Goal: Information Seeking & Learning: Check status

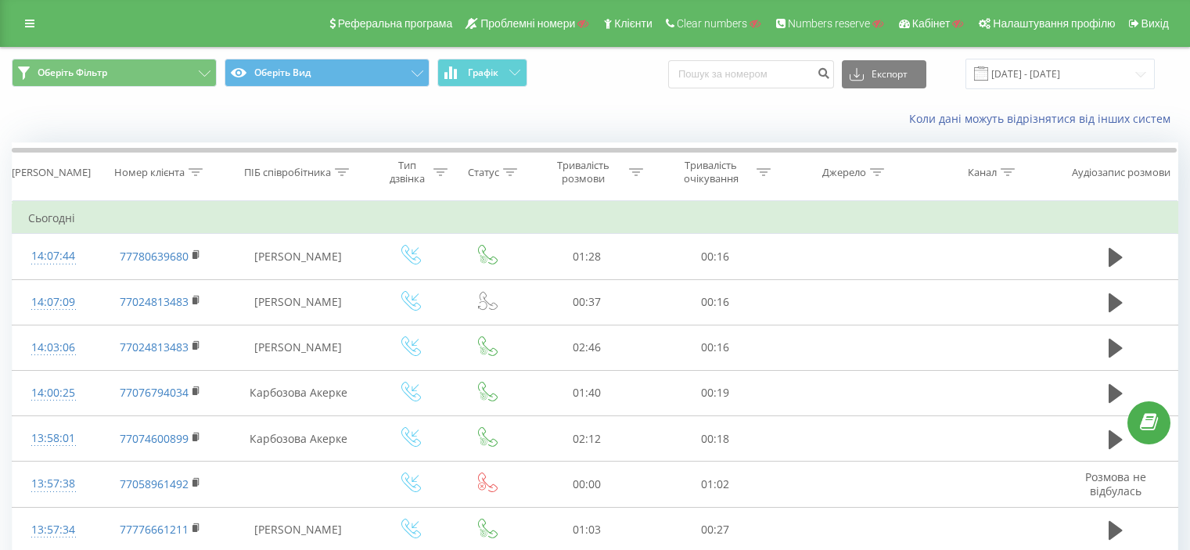
click at [1058, 76] on input "[DATE] - [DATE]" at bounding box center [1059, 74] width 189 height 31
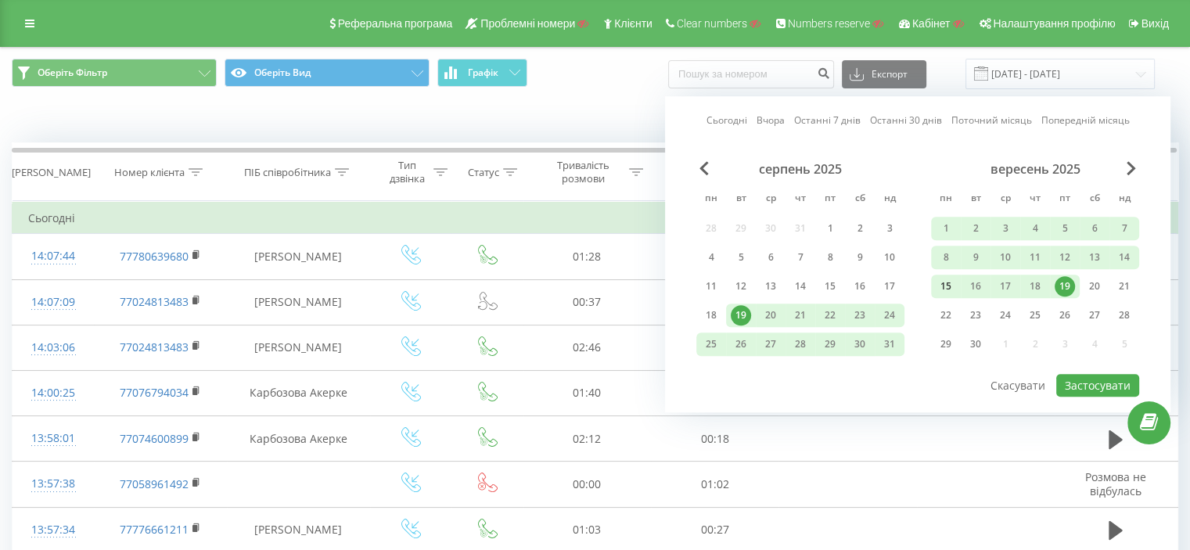
click at [951, 281] on div "15" at bounding box center [946, 286] width 20 height 20
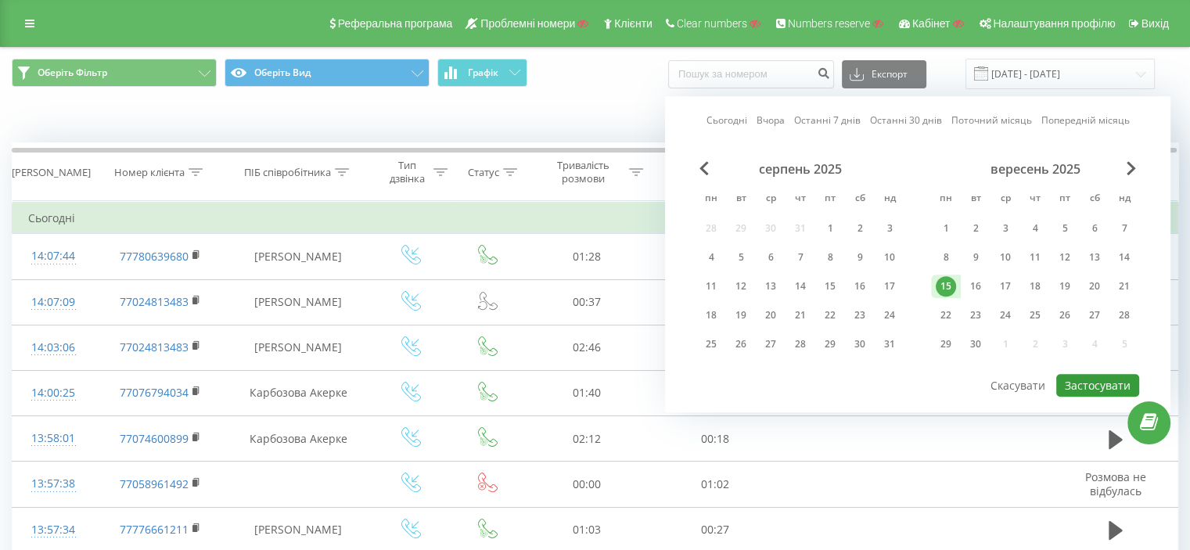
click at [1090, 378] on button "Застосувати" at bounding box center [1097, 385] width 83 height 23
type input "15.09.2025 - 15.09.2025"
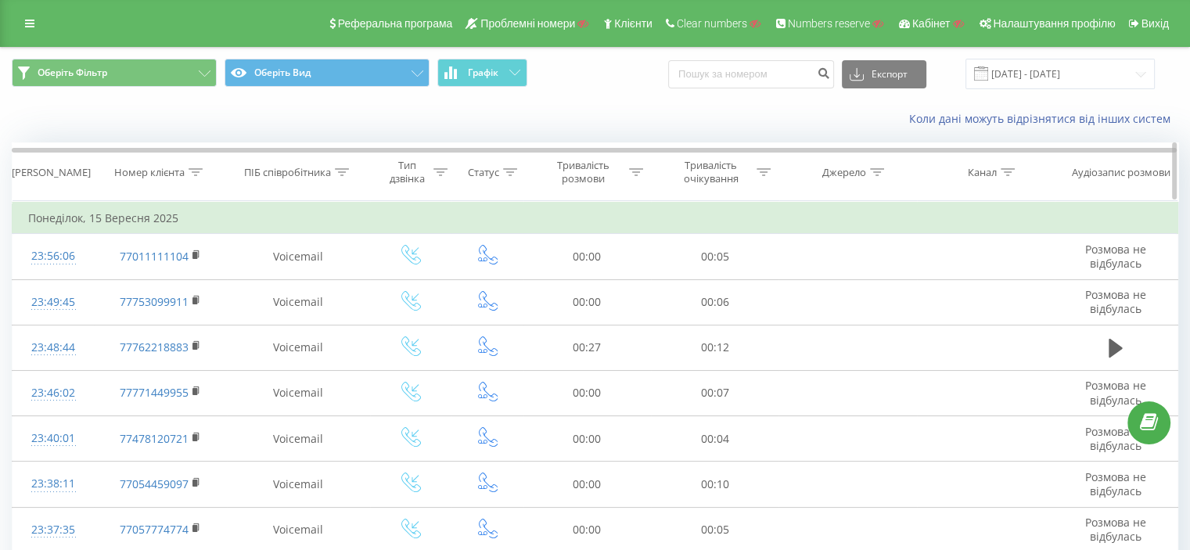
click at [434, 171] on icon at bounding box center [440, 172] width 14 height 8
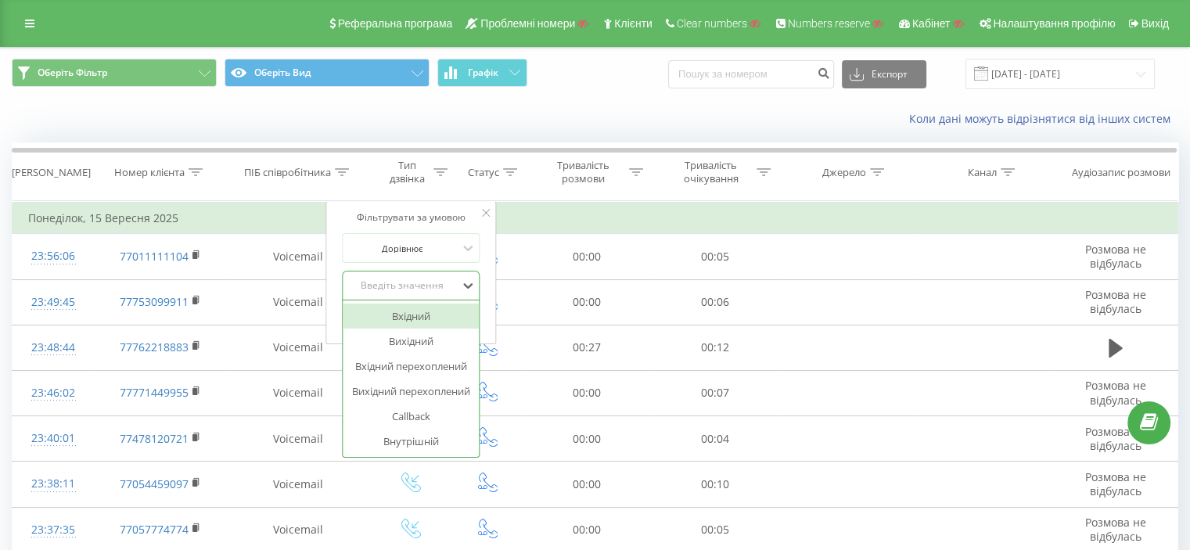
click at [413, 285] on div "Введіть значення" at bounding box center [402, 285] width 111 height 13
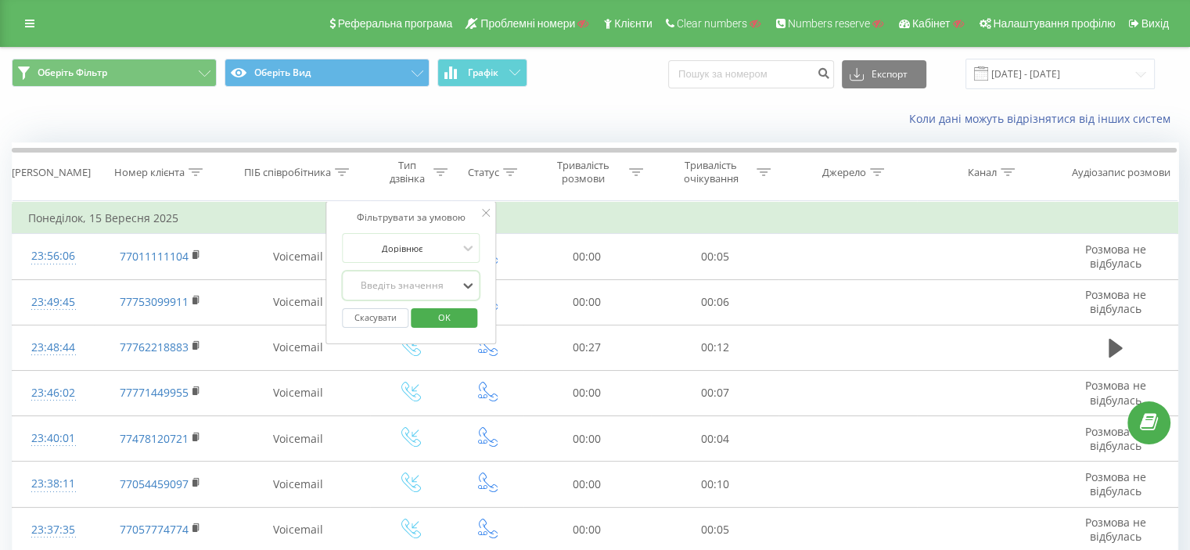
click at [413, 285] on div "Введіть значення" at bounding box center [402, 285] width 111 height 13
click at [504, 166] on div at bounding box center [510, 172] width 14 height 13
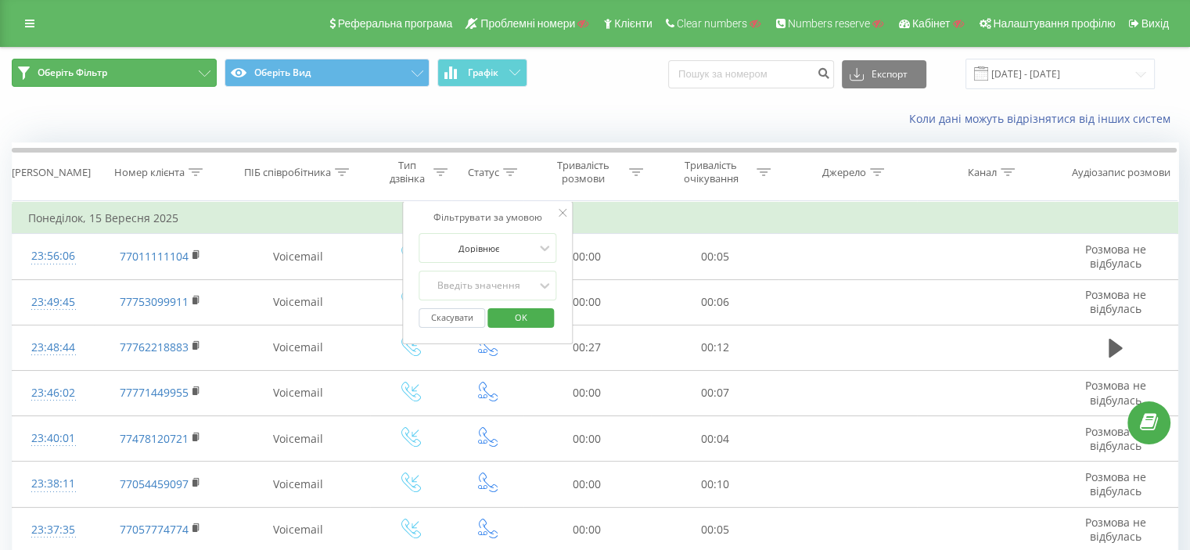
click at [144, 72] on button "Оберіть Фільтр" at bounding box center [114, 73] width 205 height 28
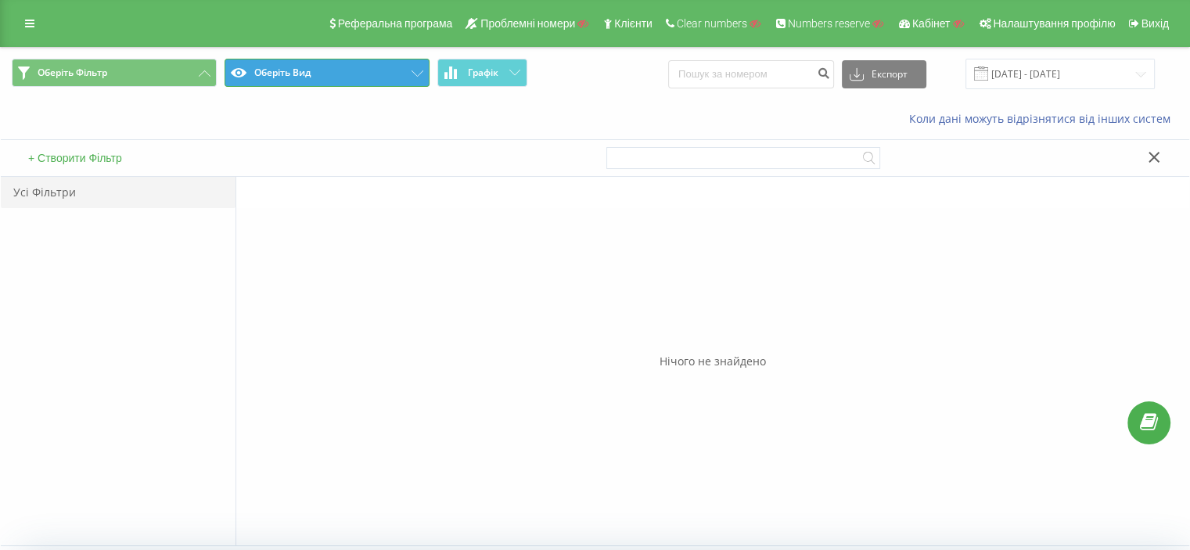
click at [257, 81] on button "Оберіть Вид" at bounding box center [327, 73] width 205 height 28
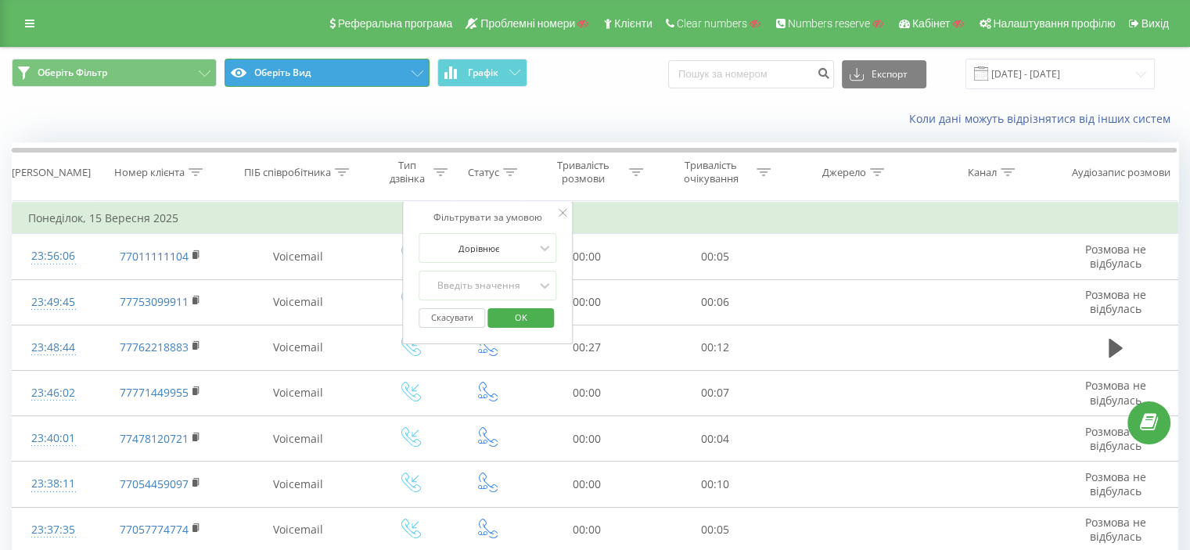
click at [257, 81] on button "Оберіть Вид" at bounding box center [327, 73] width 205 height 28
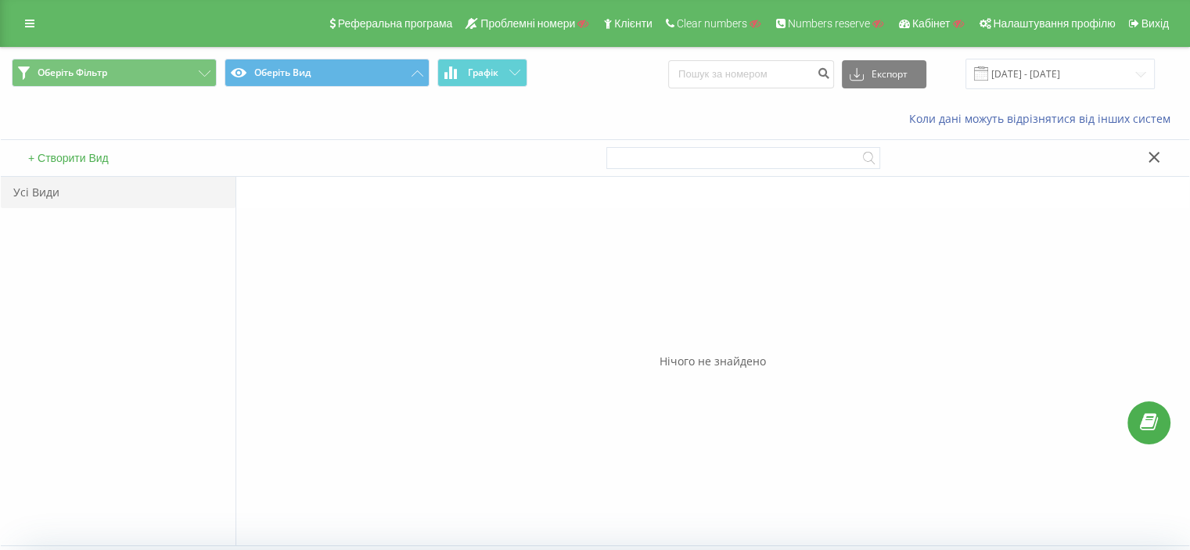
click at [52, 163] on button "+ Створити Вид" at bounding box center [68, 158] width 90 height 14
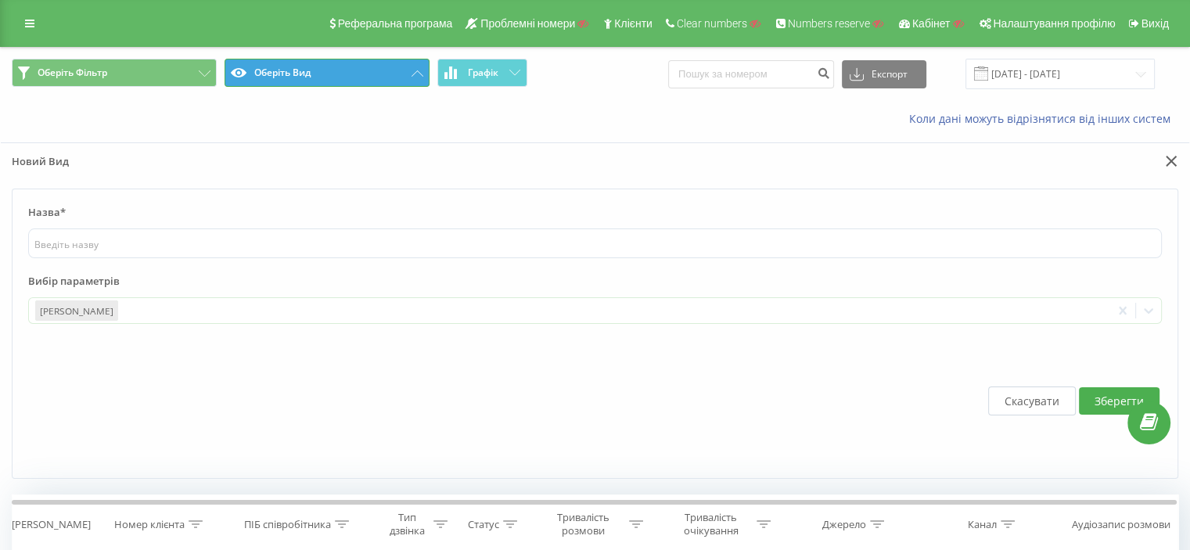
click at [315, 78] on button "Оберіть Вид" at bounding box center [327, 73] width 205 height 28
click at [411, 74] on icon at bounding box center [417, 73] width 12 height 6
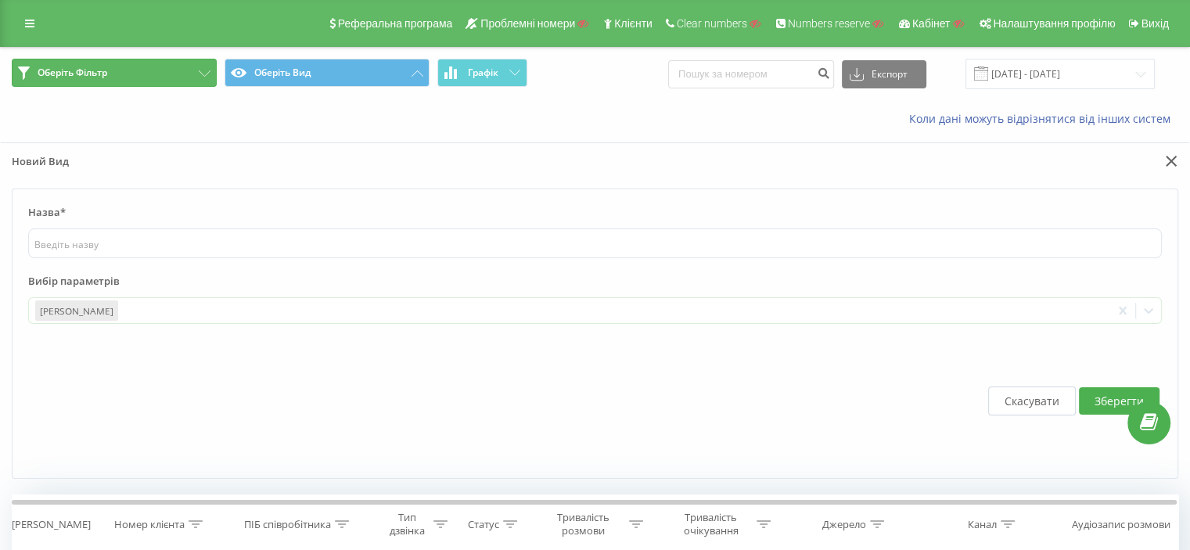
click at [156, 74] on button "Оберіть Фільтр" at bounding box center [114, 73] width 205 height 28
click at [63, 250] on input "text" at bounding box center [595, 243] width 1134 height 30
click at [88, 312] on div "[PERSON_NAME]" at bounding box center [76, 310] width 83 height 20
click at [1126, 309] on icon at bounding box center [1123, 311] width 16 height 16
click at [1126, 307] on icon at bounding box center [1123, 311] width 16 height 16
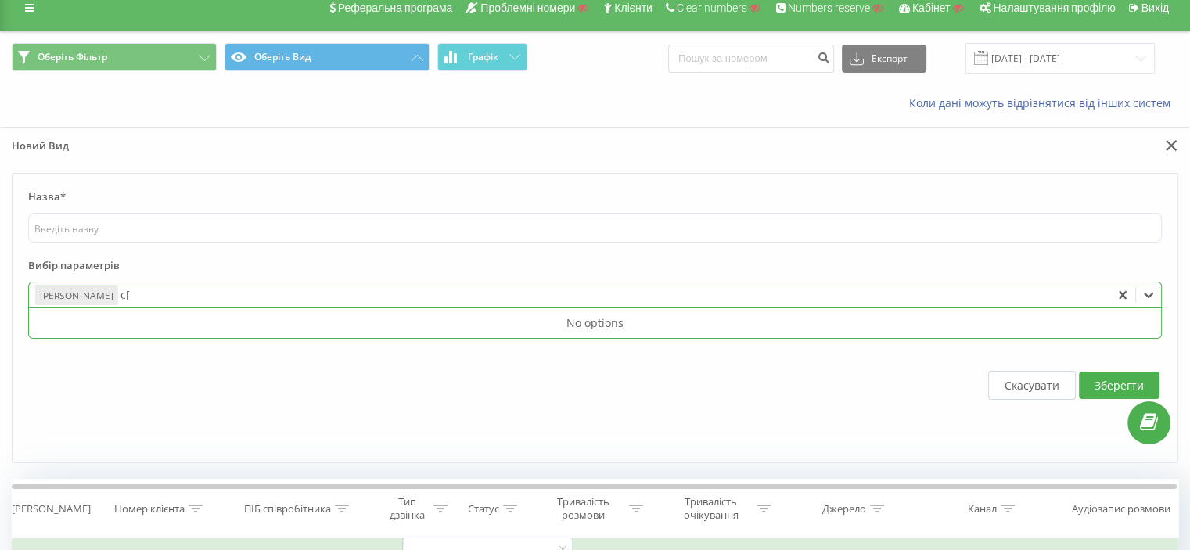
scroll to position [16, 0]
type input "c"
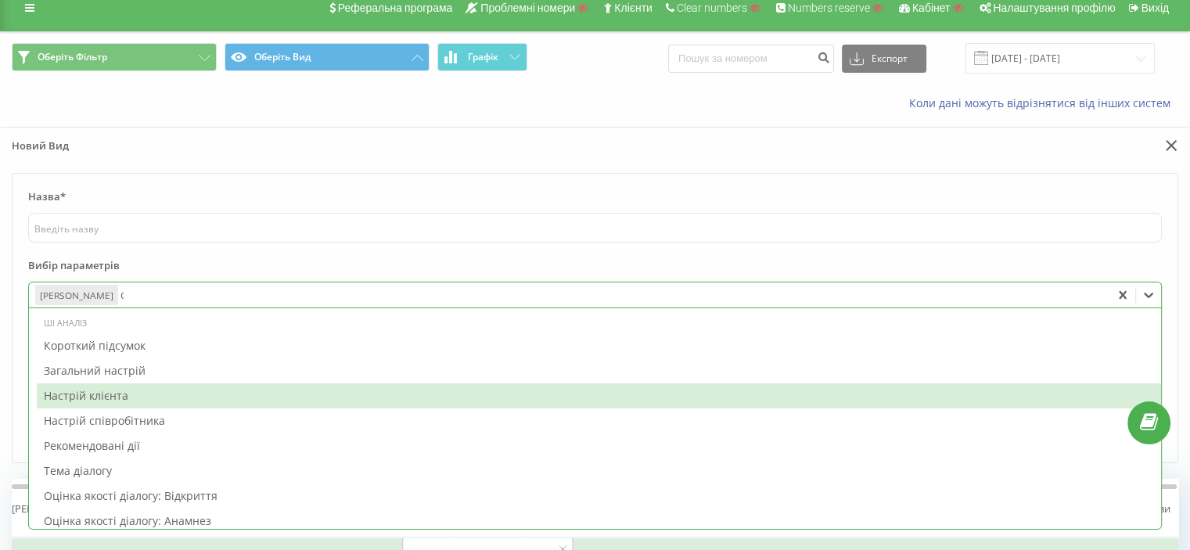
type input "сх"
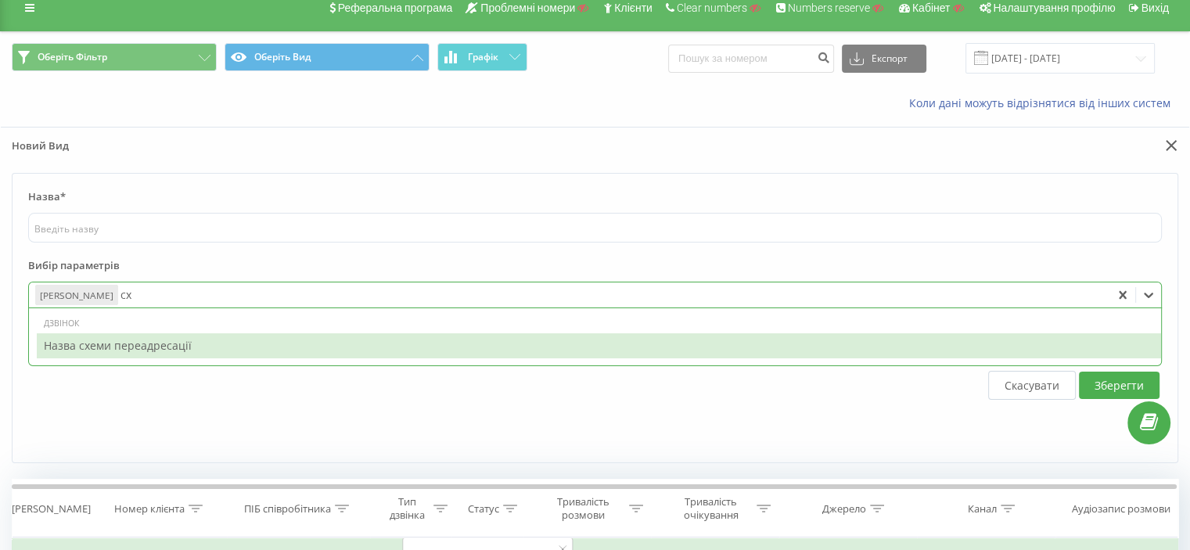
click at [162, 338] on div "Назва схеми переадресації" at bounding box center [599, 345] width 1124 height 25
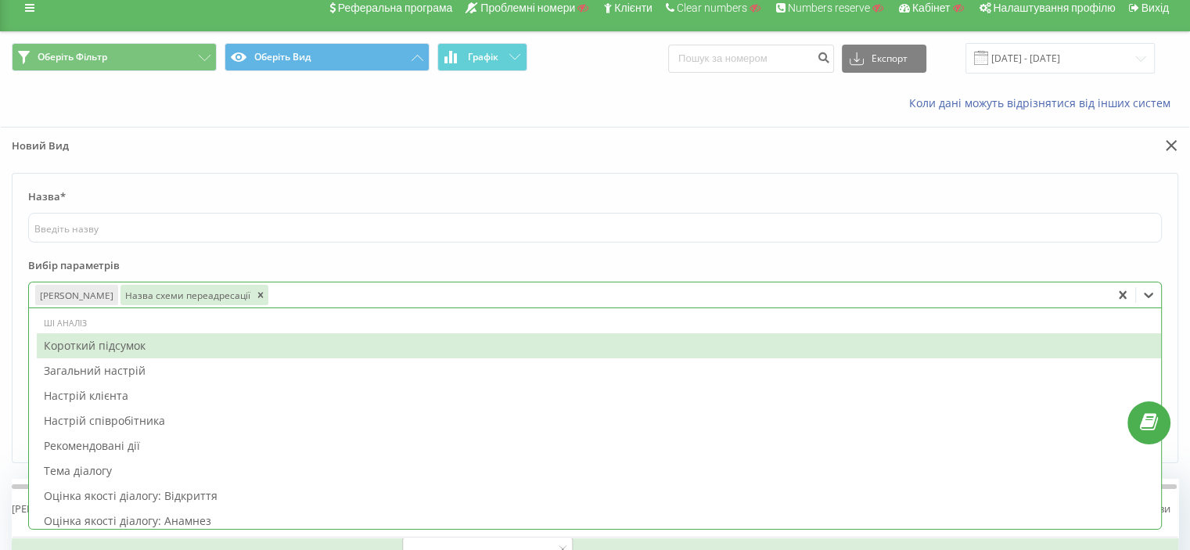
click at [275, 258] on label "Вибір параметрів" at bounding box center [595, 269] width 1134 height 23
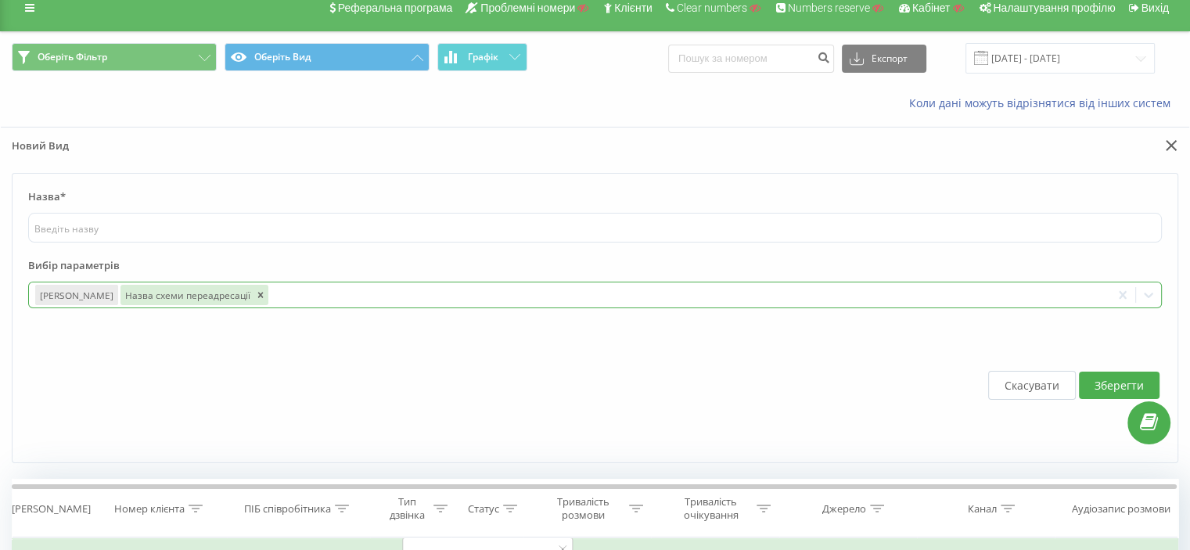
click at [193, 304] on div "Назва схеми переадресації" at bounding box center [194, 295] width 150 height 23
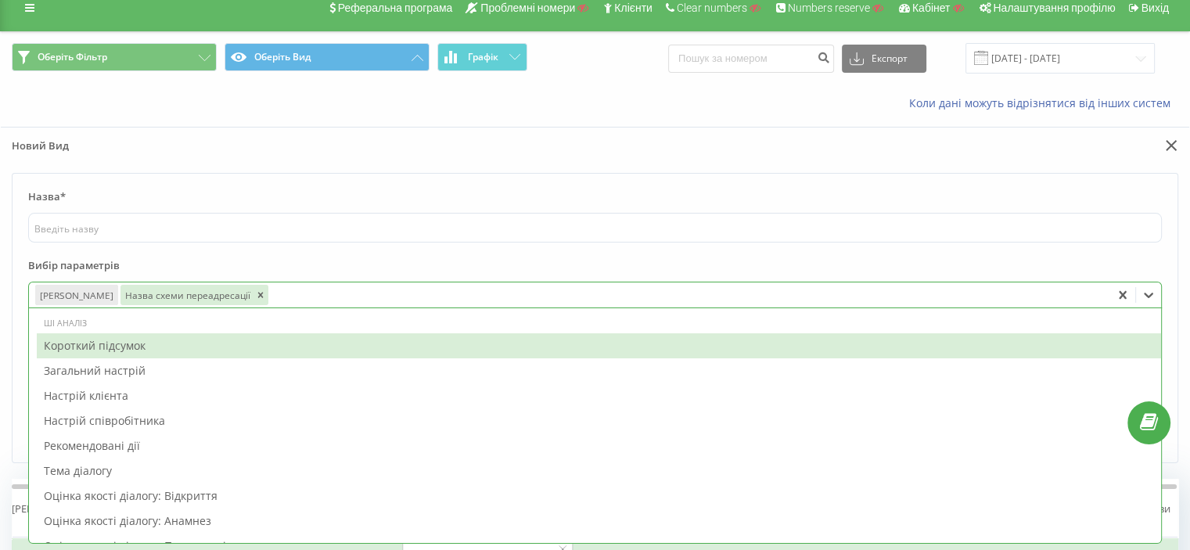
click at [286, 287] on div at bounding box center [688, 295] width 834 height 18
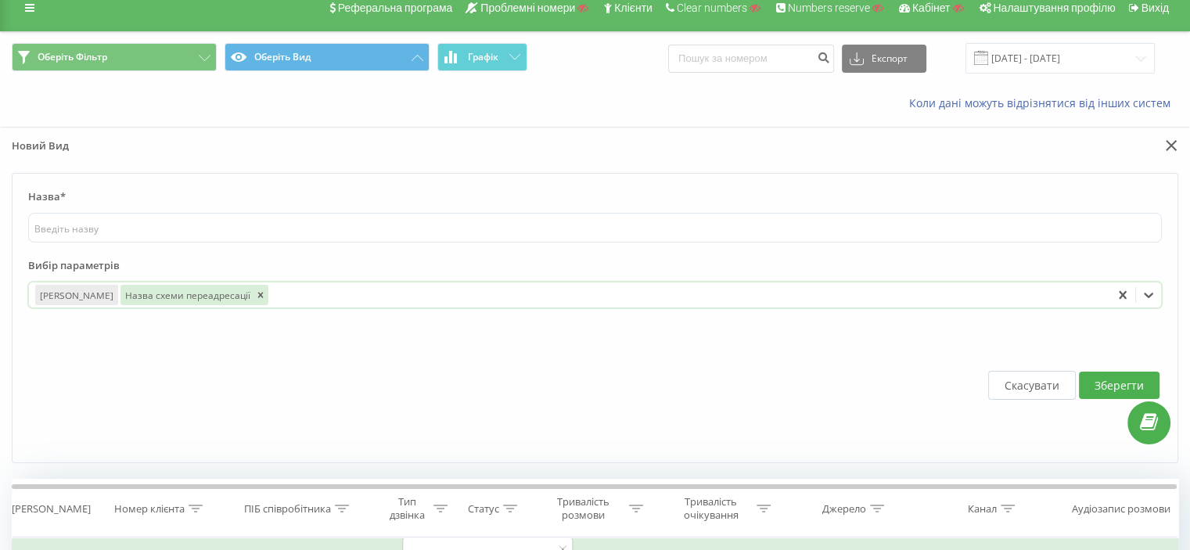
click at [144, 291] on div "Назва схеми переадресації" at bounding box center [186, 295] width 132 height 20
click at [1166, 140] on icon at bounding box center [1172, 145] width 12 height 11
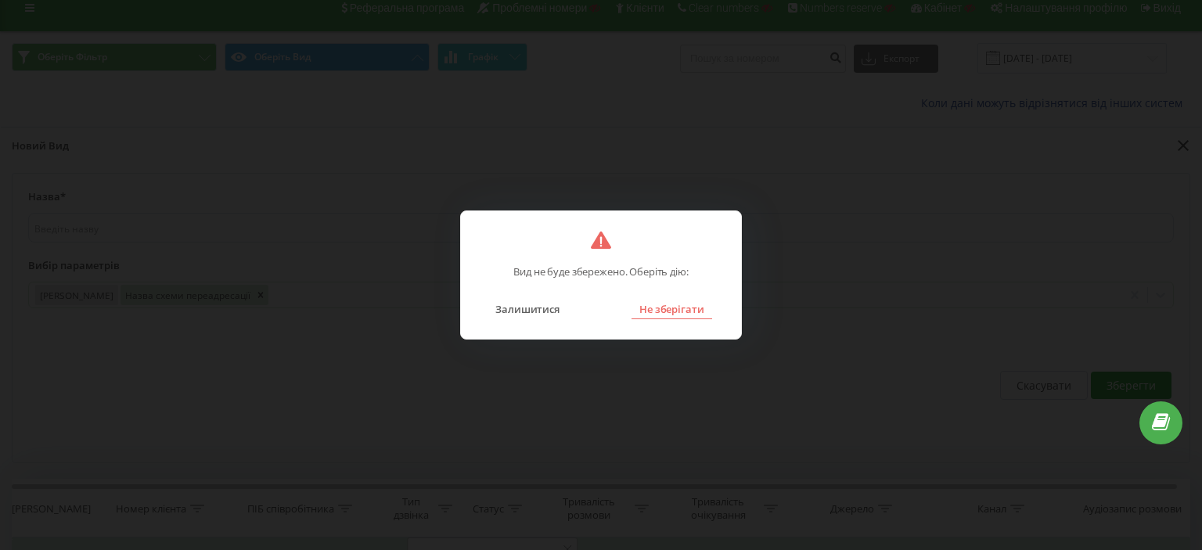
click at [655, 301] on button "Не зберігати" at bounding box center [671, 309] width 81 height 20
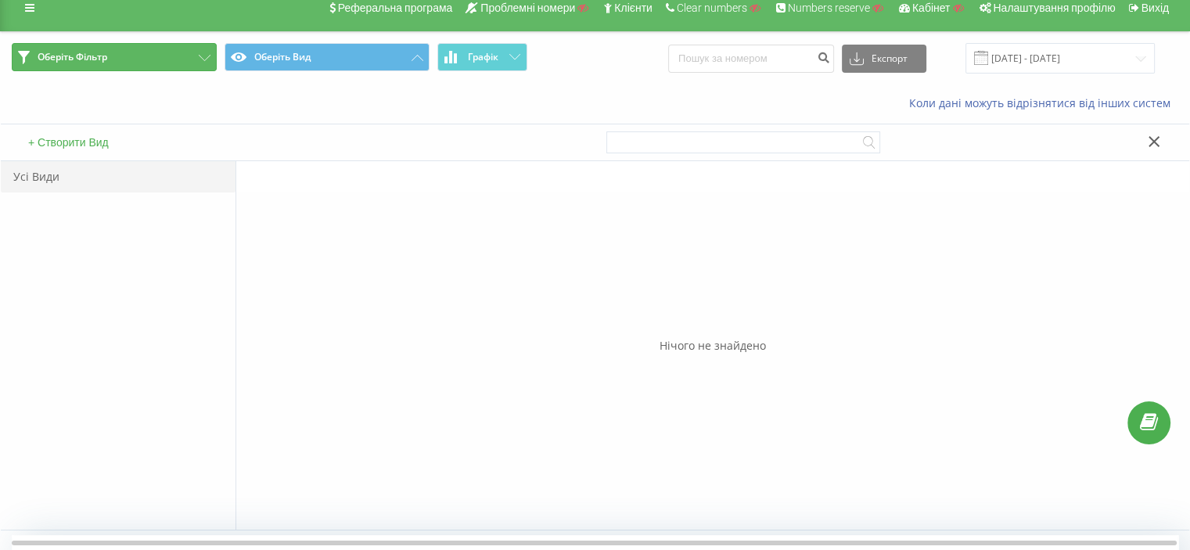
click at [153, 56] on button "Оберіть Фільтр" at bounding box center [114, 57] width 205 height 28
click at [42, 144] on button "+ Створити Фільтр" at bounding box center [74, 142] width 103 height 14
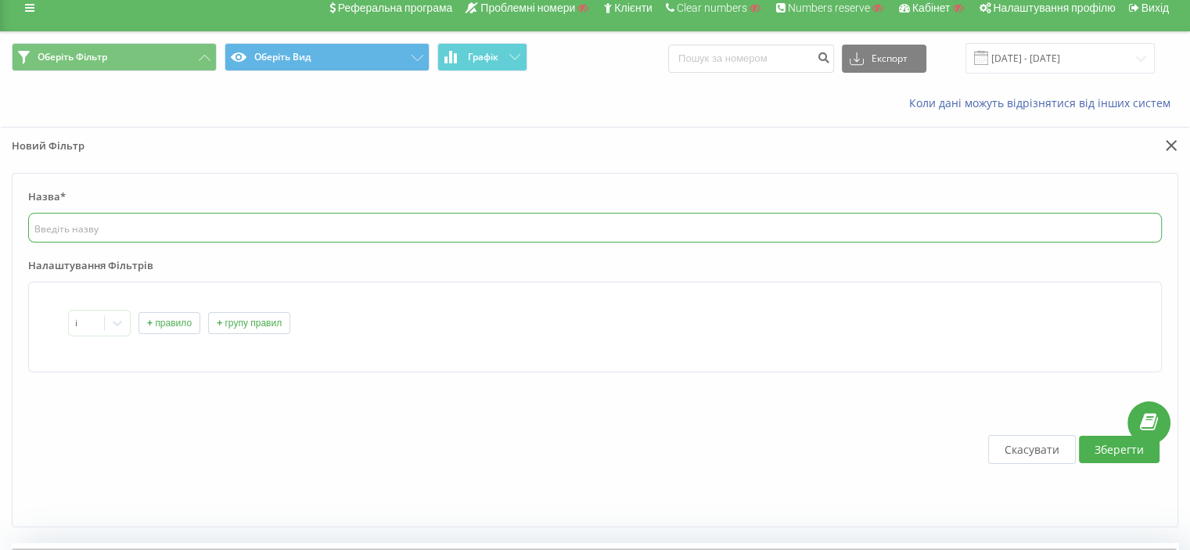
click at [96, 227] on input "text" at bounding box center [595, 228] width 1134 height 30
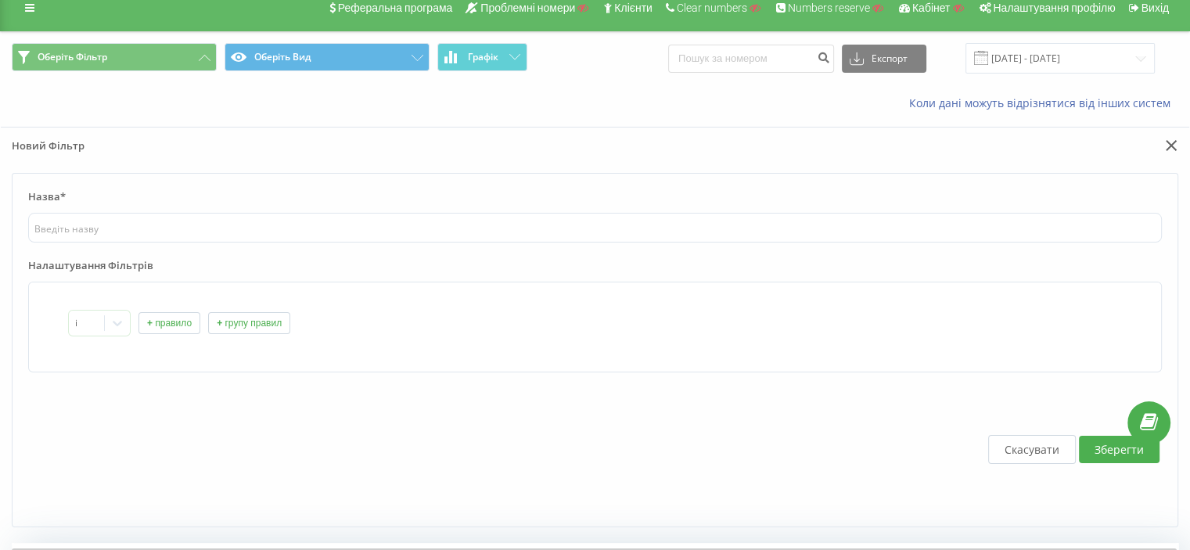
click at [147, 323] on button "+ правило" at bounding box center [169, 323] width 62 height 22
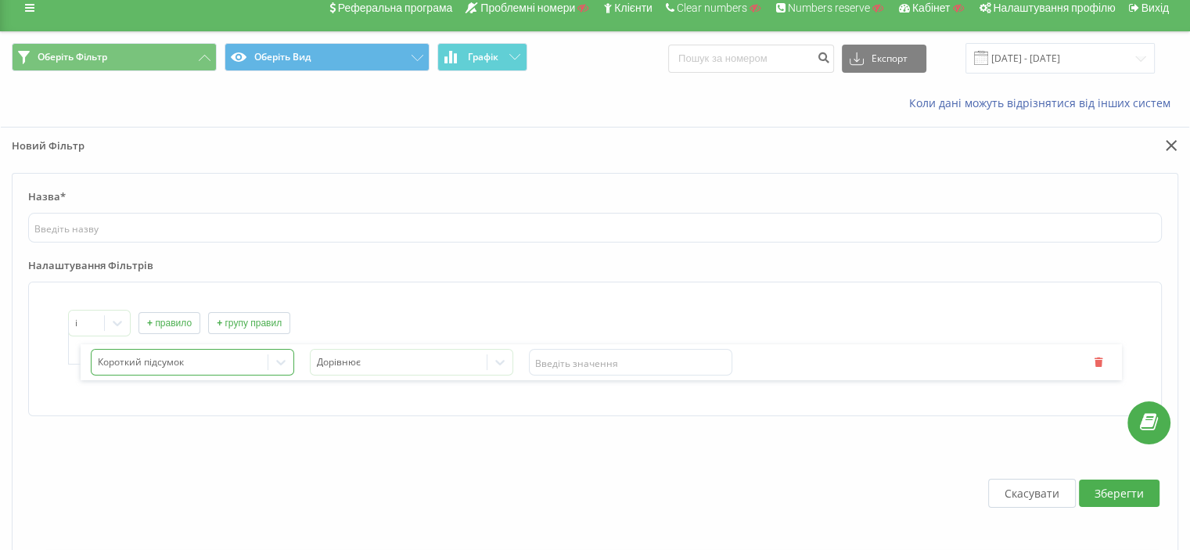
click at [152, 361] on div "Короткий підсумок" at bounding box center [192, 362] width 203 height 27
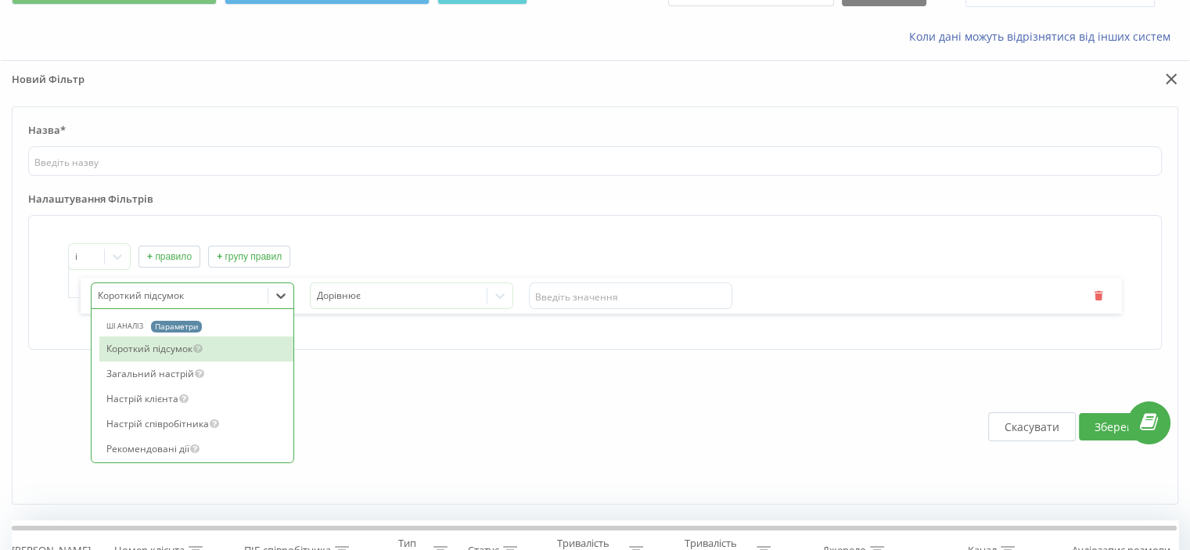
scroll to position [83, 0]
type input "назва"
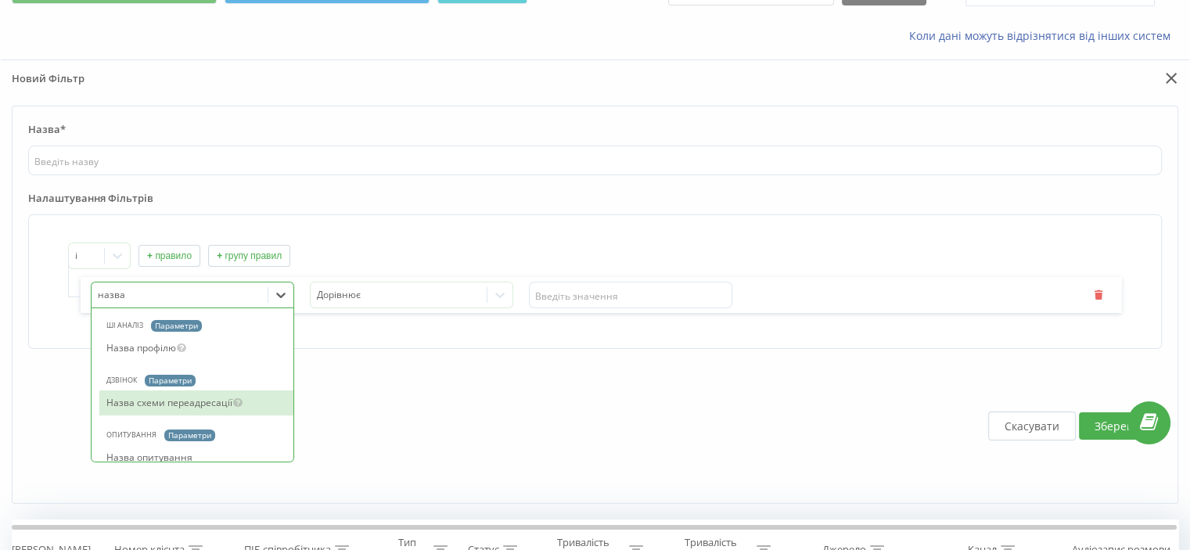
drag, startPoint x: 128, startPoint y: 409, endPoint x: 190, endPoint y: 383, distance: 67.0
click at [128, 410] on div "Назва схеми переадресації" at bounding box center [196, 402] width 194 height 25
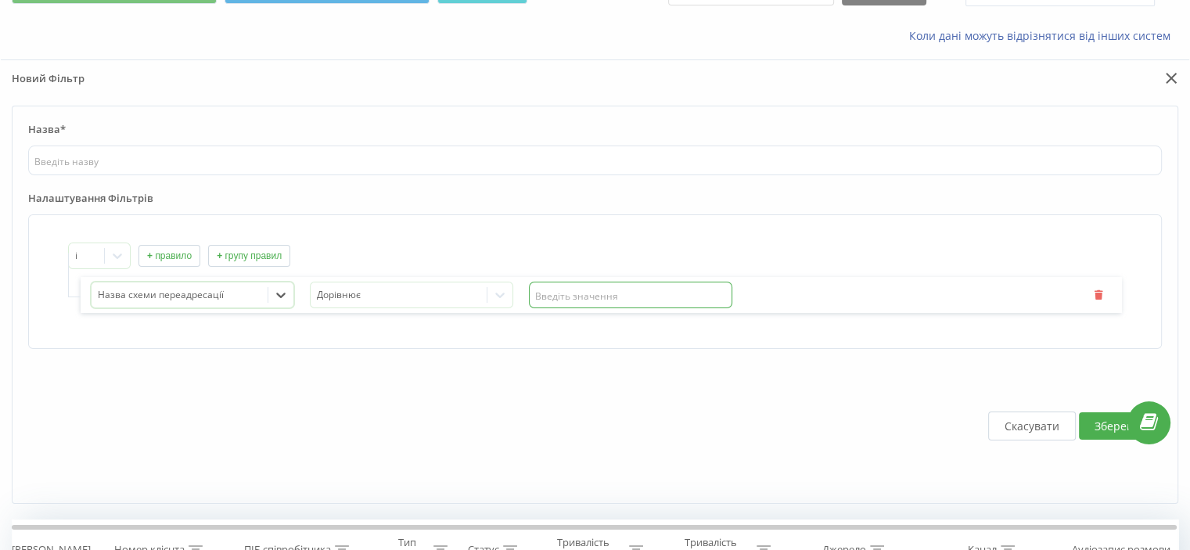
click at [541, 290] on input "text" at bounding box center [630, 295] width 203 height 27
paste input "Садыхан"
type input "С"
click at [658, 304] on input "text" at bounding box center [630, 295] width 203 height 27
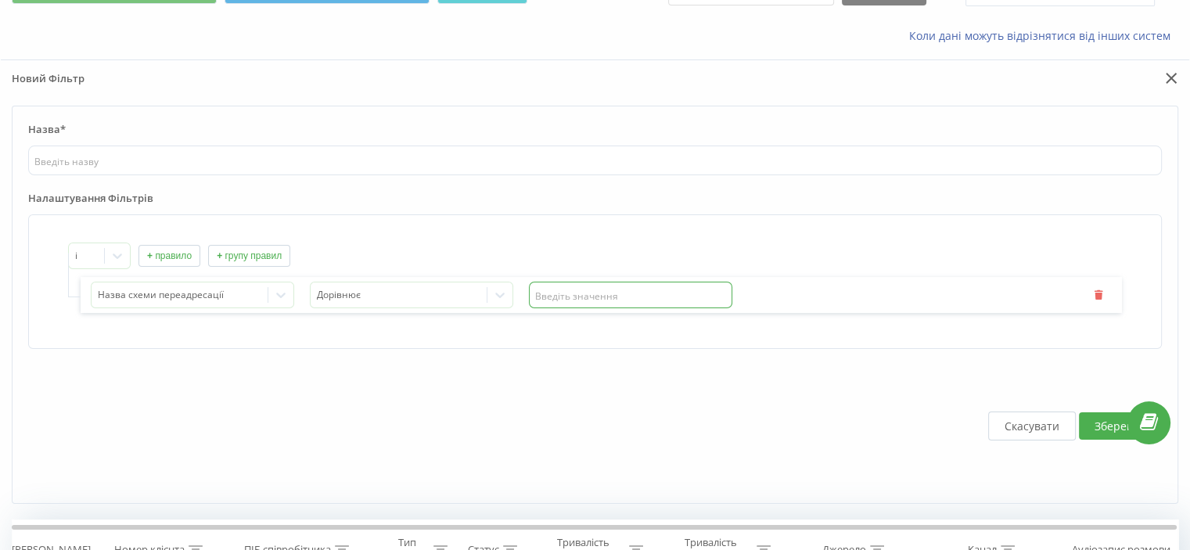
paste input "Садыхан"
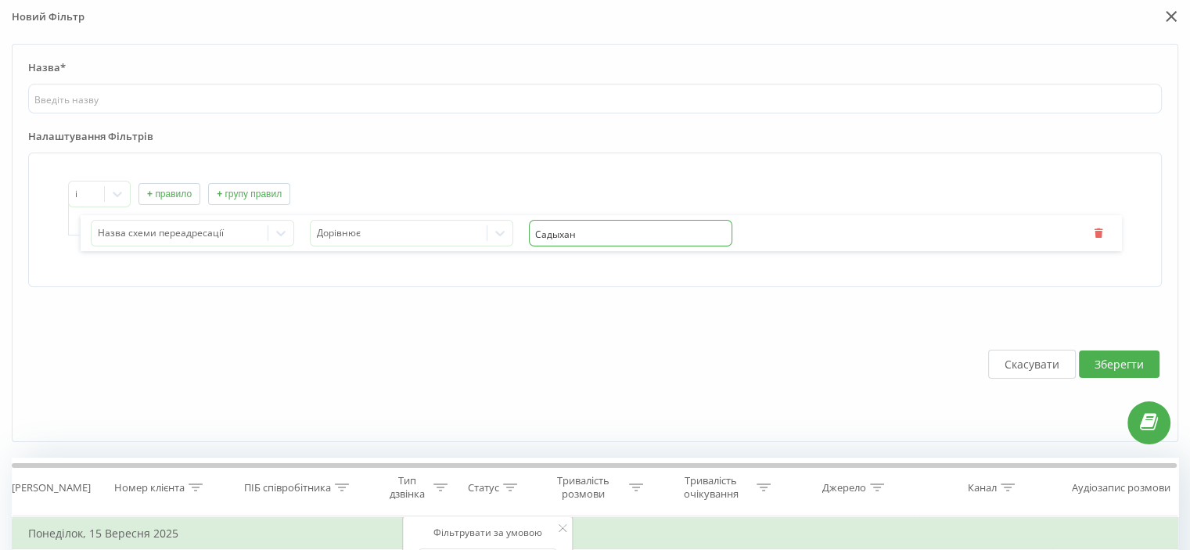
scroll to position [138, 0]
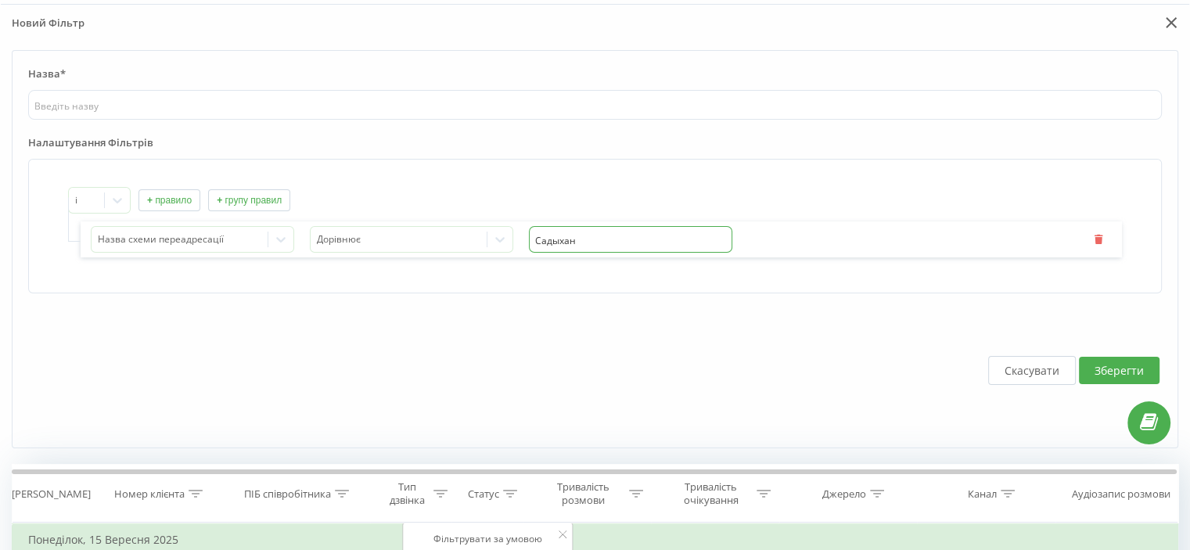
type input "Садыхан"
click at [1118, 364] on button "Зберегти" at bounding box center [1119, 370] width 81 height 27
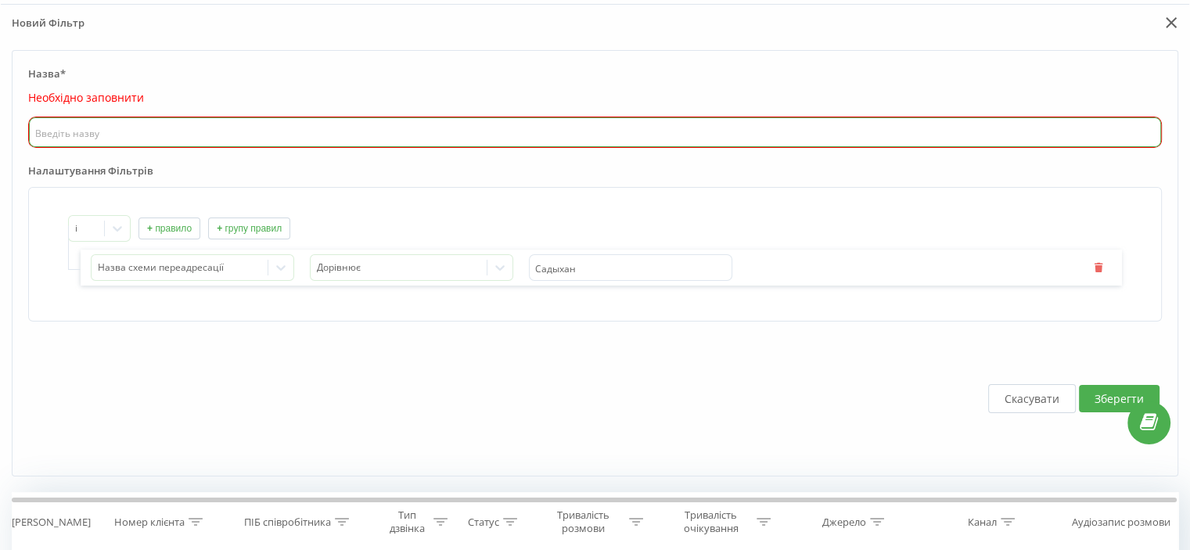
click at [143, 135] on input "text" at bounding box center [595, 132] width 1132 height 30
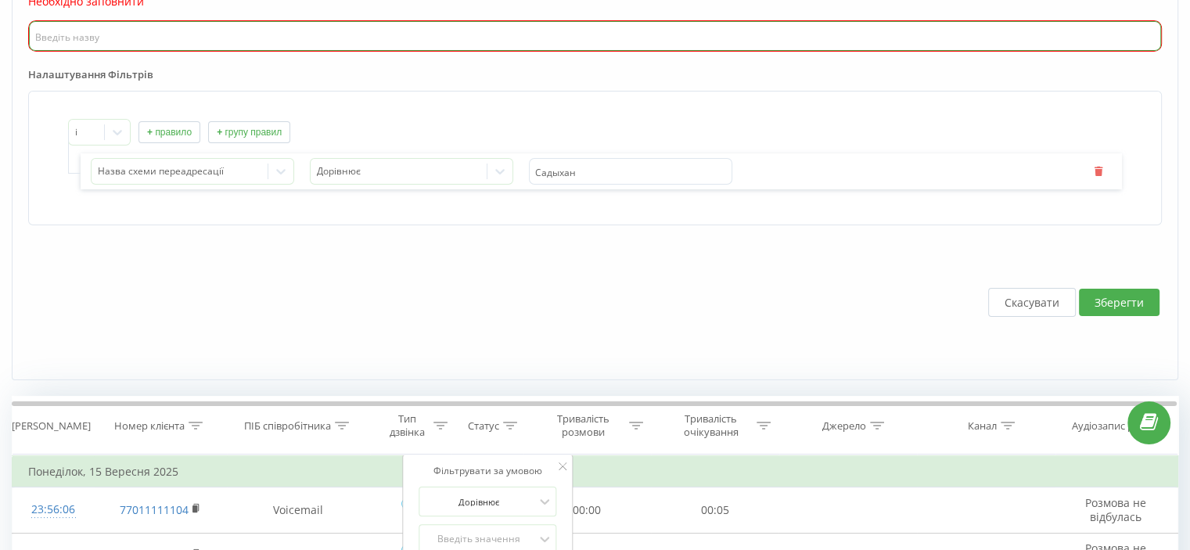
scroll to position [0, 0]
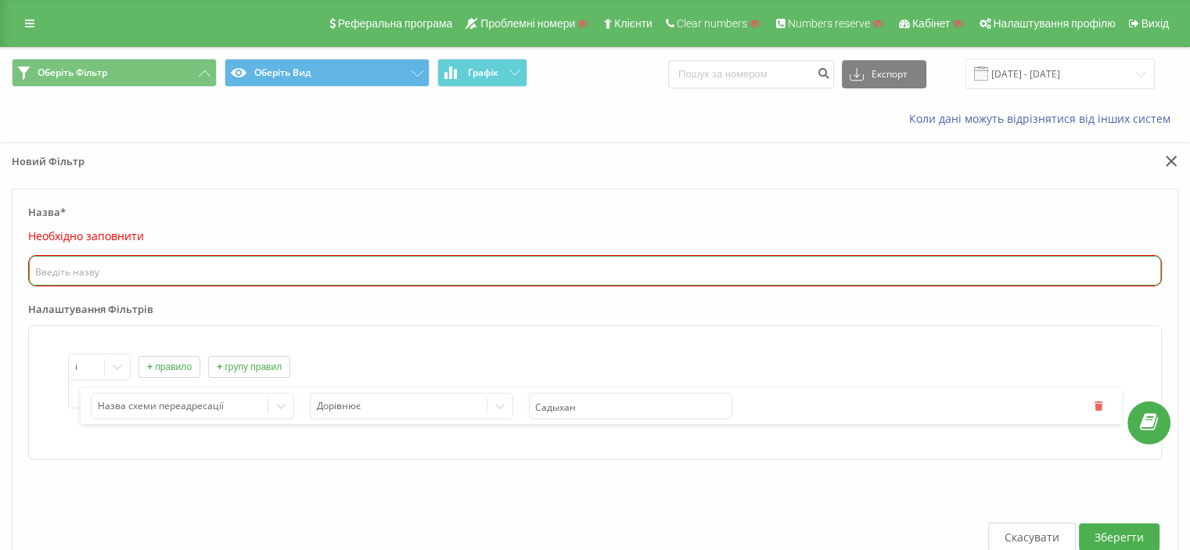
click at [197, 281] on input "text" at bounding box center [595, 271] width 1132 height 30
type input "Схема переадресаці"
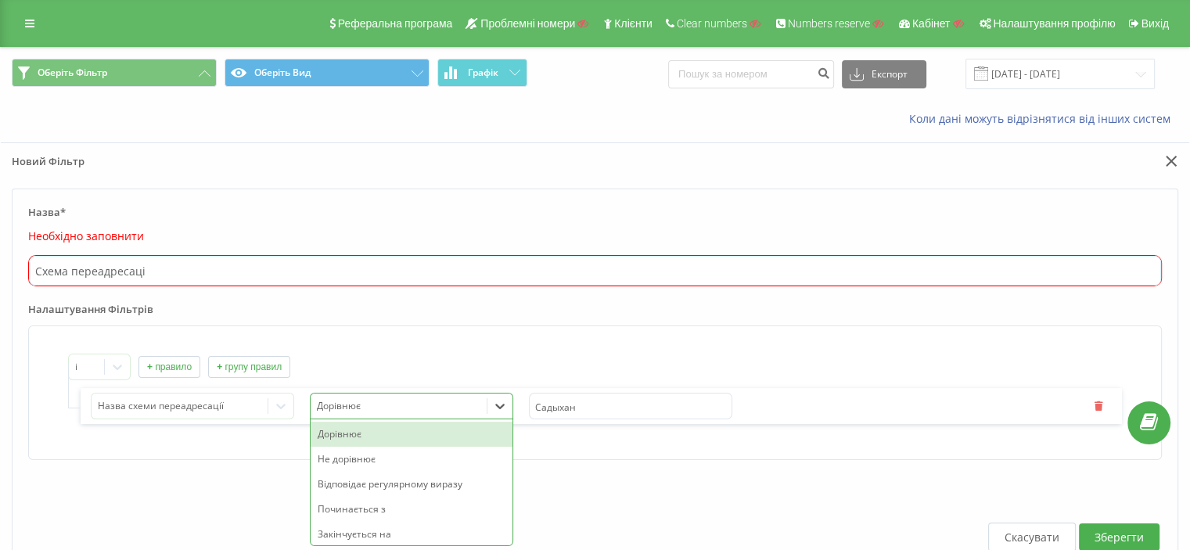
click at [427, 404] on div "7 results available. Use Up and Down to choose options, press Enter to select t…" at bounding box center [411, 406] width 203 height 27
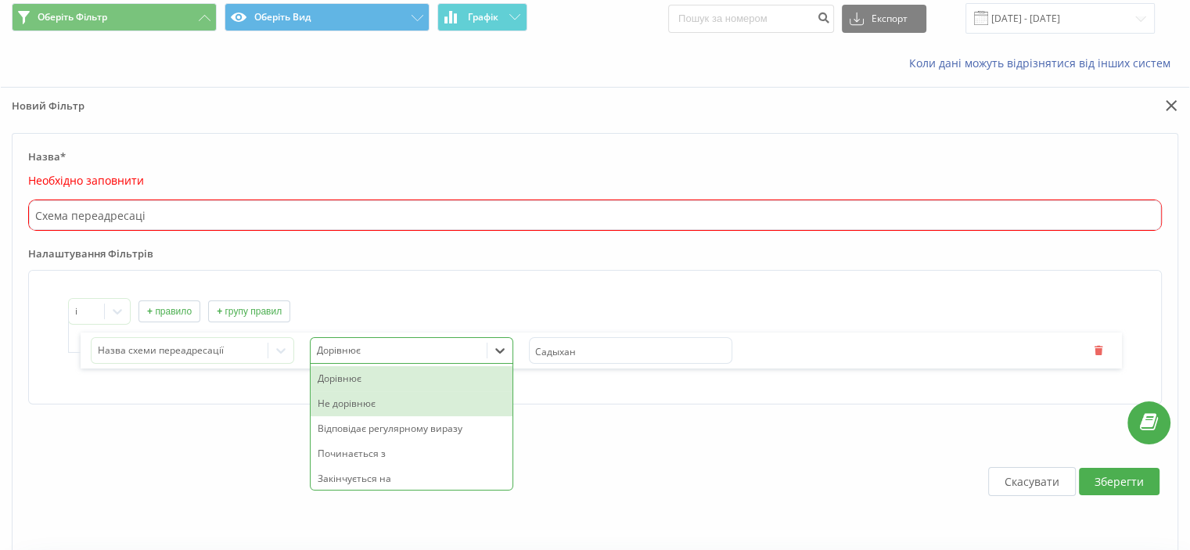
scroll to position [56, 0]
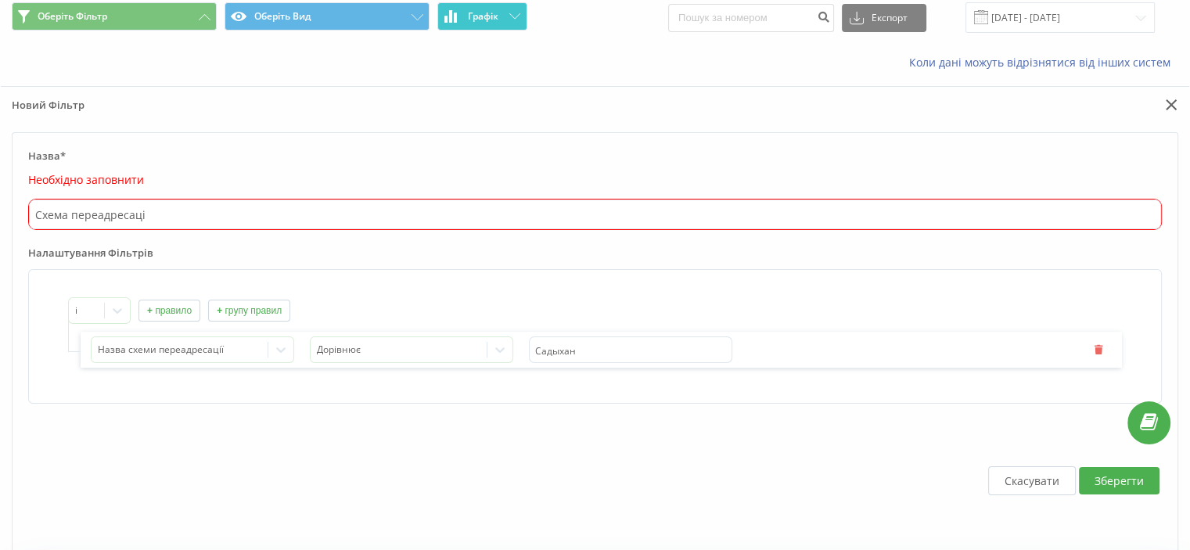
click at [511, 13] on icon at bounding box center [514, 15] width 11 height 5
click at [505, 9] on button "Графік" at bounding box center [482, 16] width 90 height 28
click at [1164, 106] on button at bounding box center [1169, 106] width 18 height 16
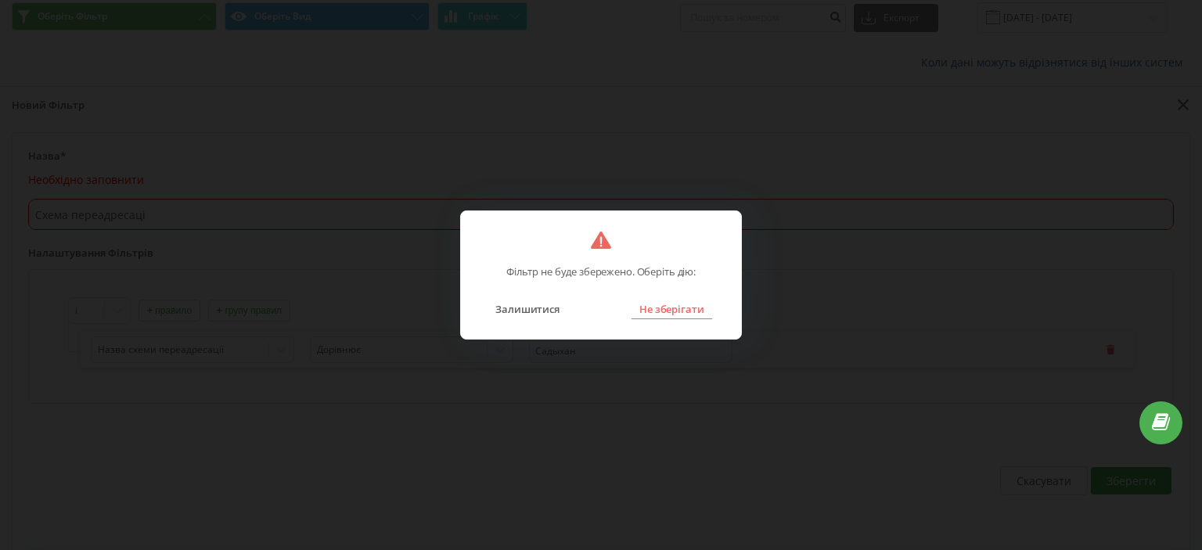
click at [676, 307] on button "Не зберігати" at bounding box center [671, 309] width 81 height 20
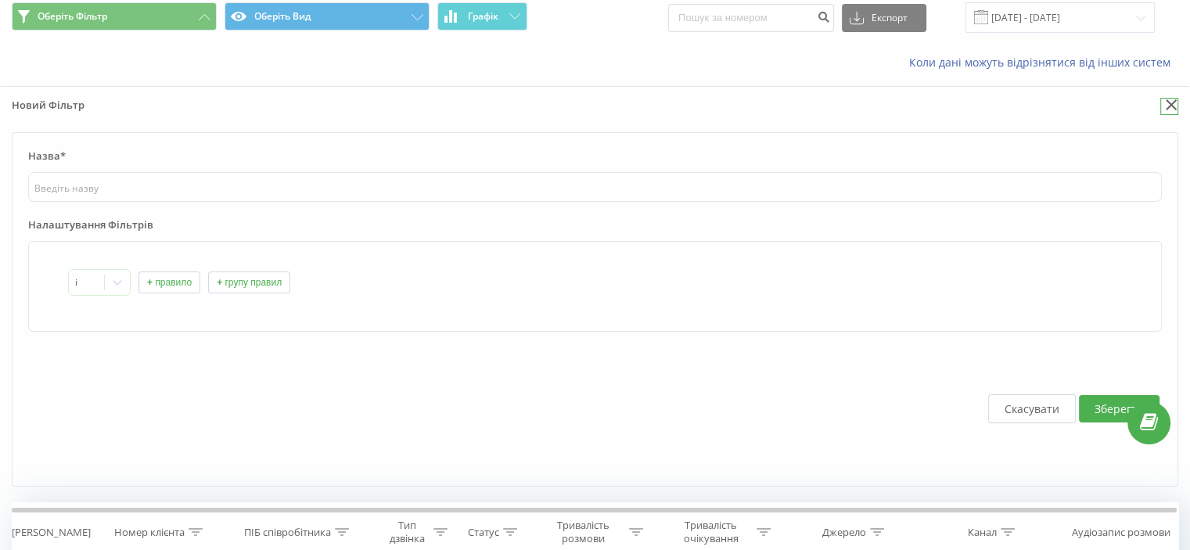
click at [1164, 102] on button at bounding box center [1169, 106] width 18 height 16
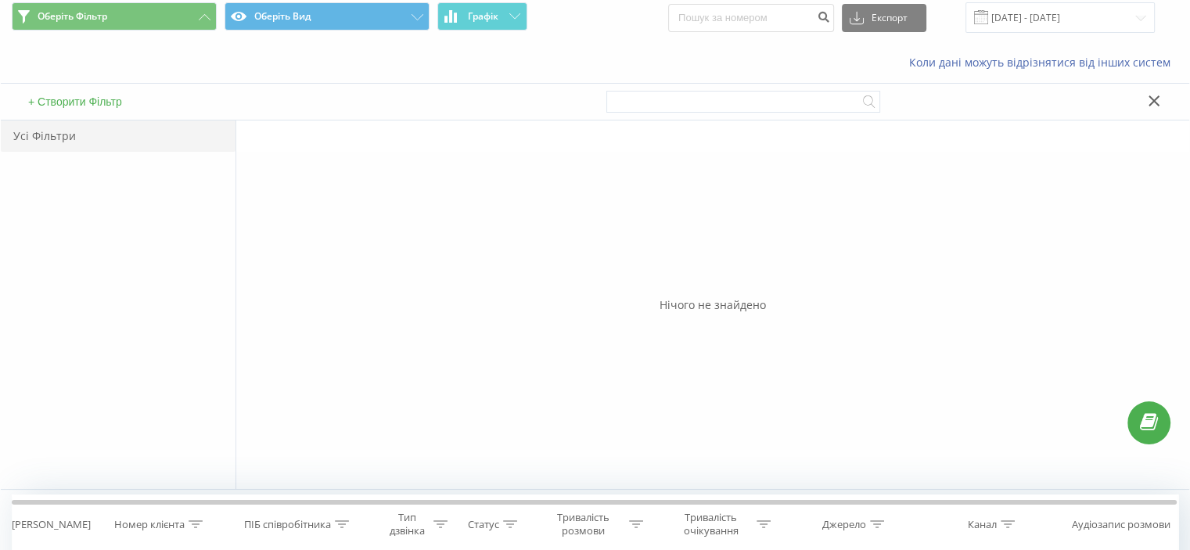
click at [1155, 99] on icon at bounding box center [1154, 100] width 12 height 11
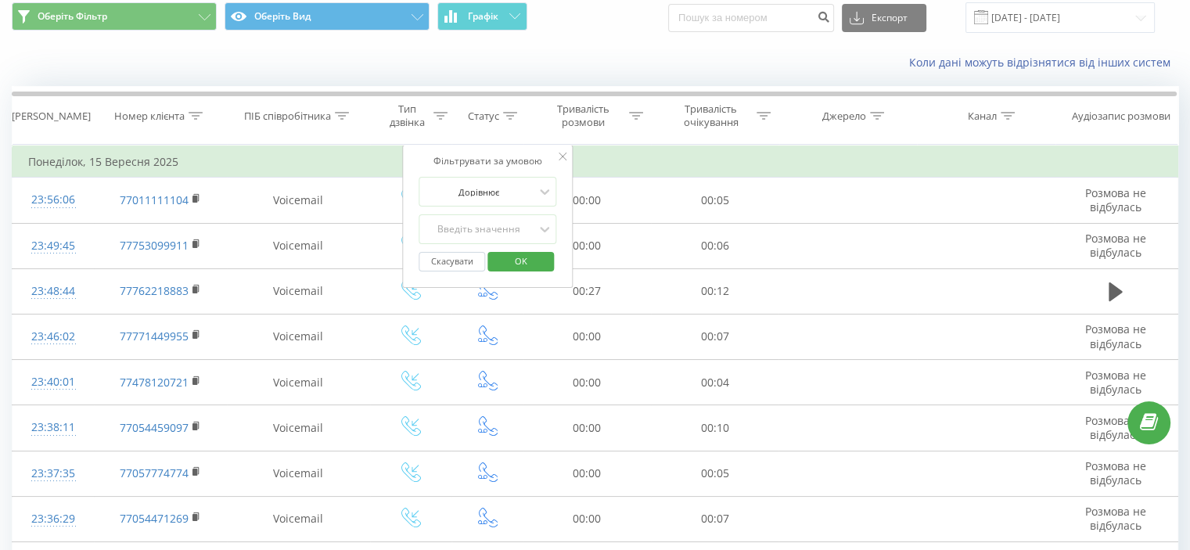
click at [430, 71] on div "Коли дані можуть відрізнятися вiд інших систем" at bounding box center [595, 63] width 1188 height 38
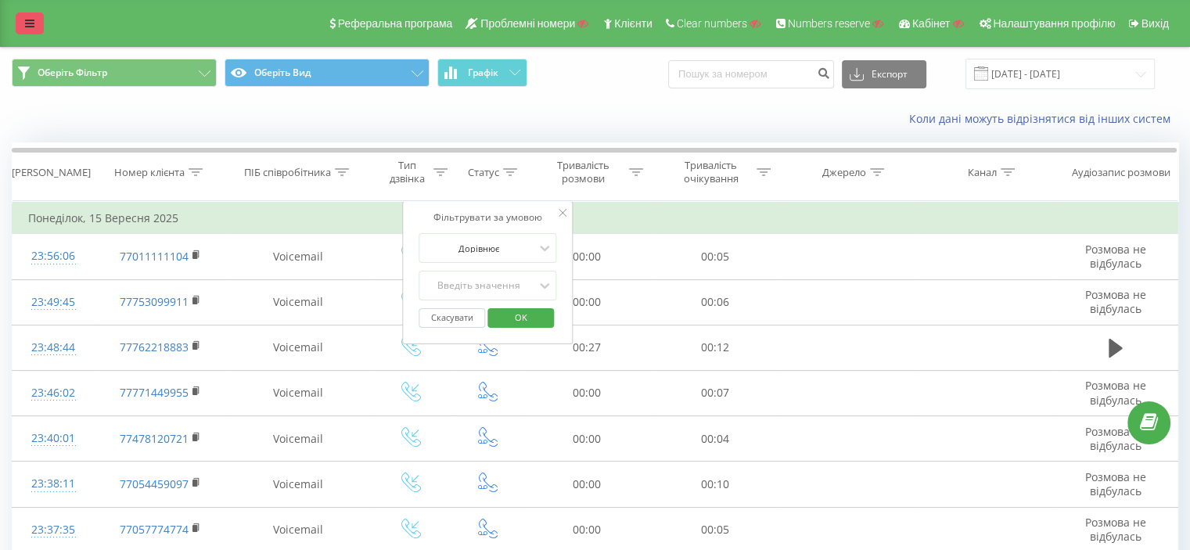
click at [24, 15] on link at bounding box center [30, 24] width 28 height 22
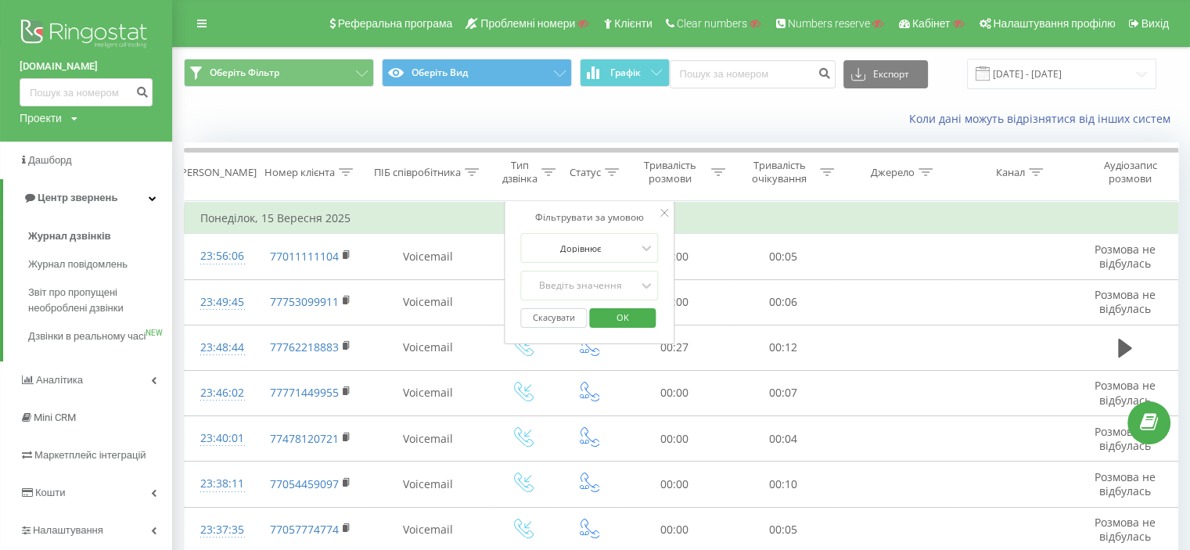
click at [216, 128] on div "Коли дані можуть відрізнятися вiд інших систем" at bounding box center [681, 119] width 1016 height 38
click at [289, 68] on button "Оберіть Фільтр" at bounding box center [279, 73] width 190 height 28
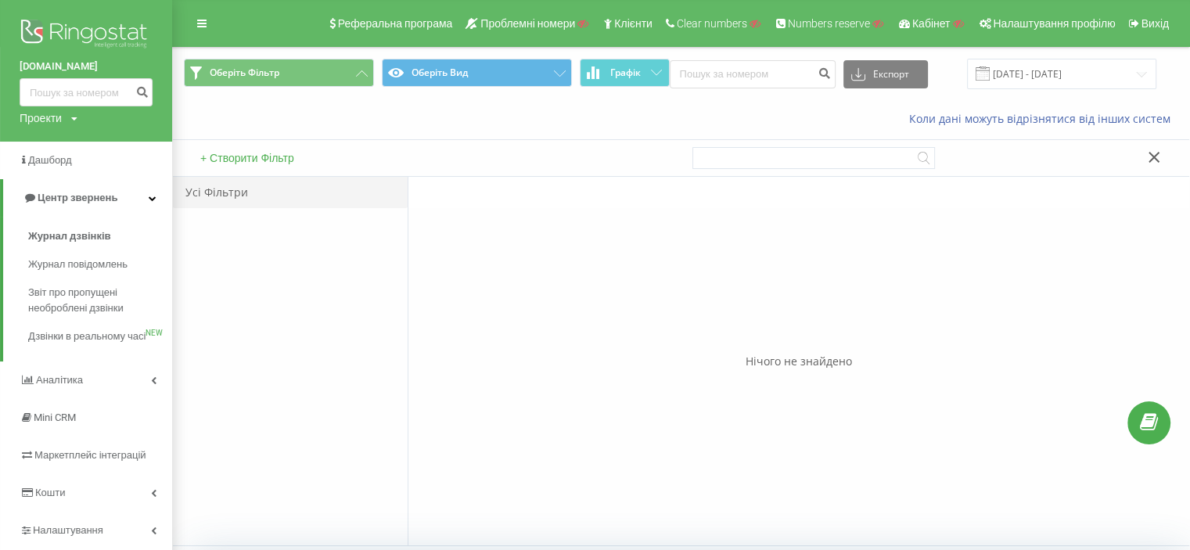
click at [224, 185] on div "Усі Фільтри" at bounding box center [290, 192] width 235 height 31
click at [221, 160] on button "+ Створити Фільтр" at bounding box center [247, 158] width 103 height 14
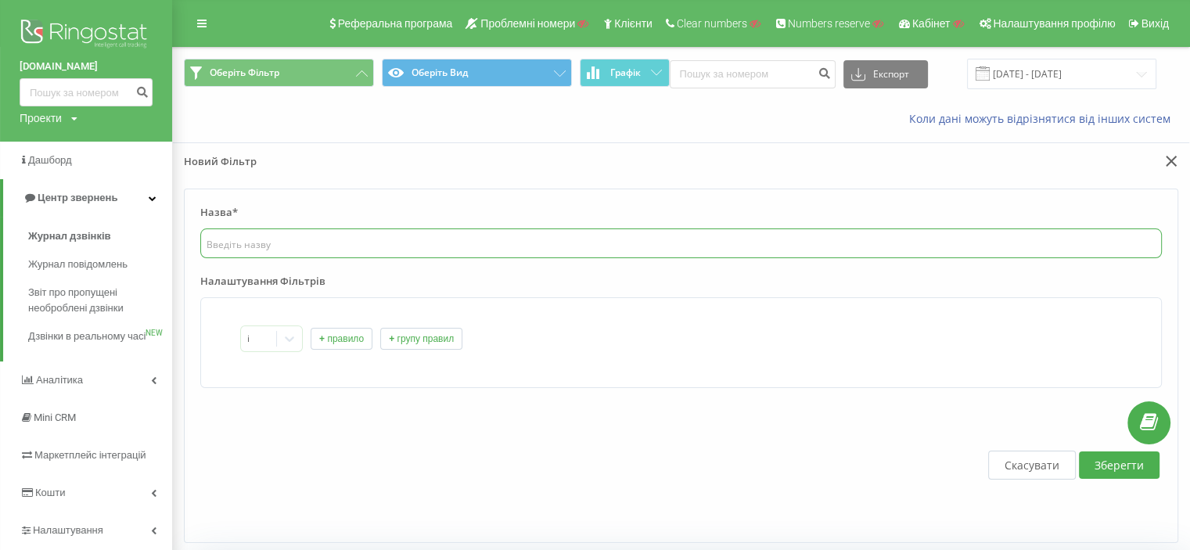
click at [221, 230] on input "text" at bounding box center [680, 243] width 961 height 30
type input "схема переадресації"
click at [285, 340] on icon at bounding box center [290, 339] width 16 height 16
click at [262, 336] on div at bounding box center [258, 339] width 23 height 18
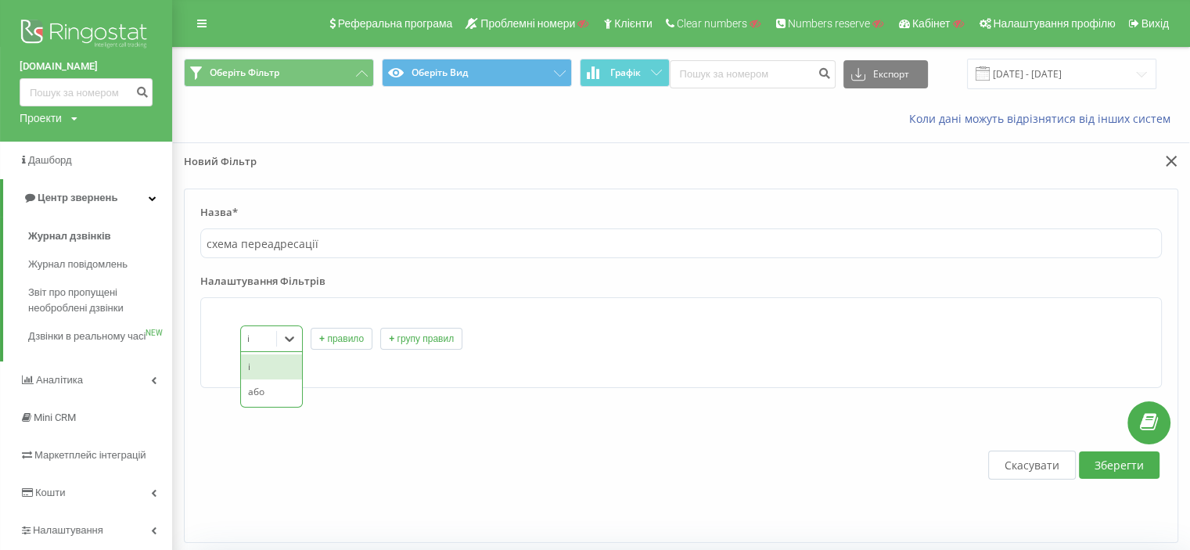
click at [419, 340] on button "+ групу правил" at bounding box center [421, 339] width 82 height 22
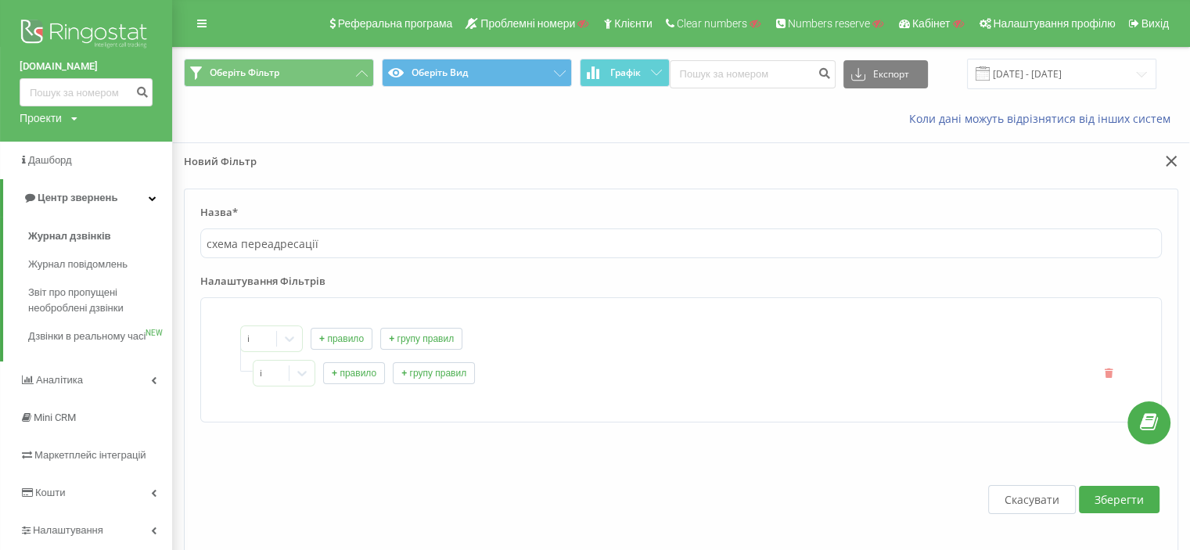
click at [1111, 372] on icon "button" at bounding box center [1108, 372] width 11 height 9
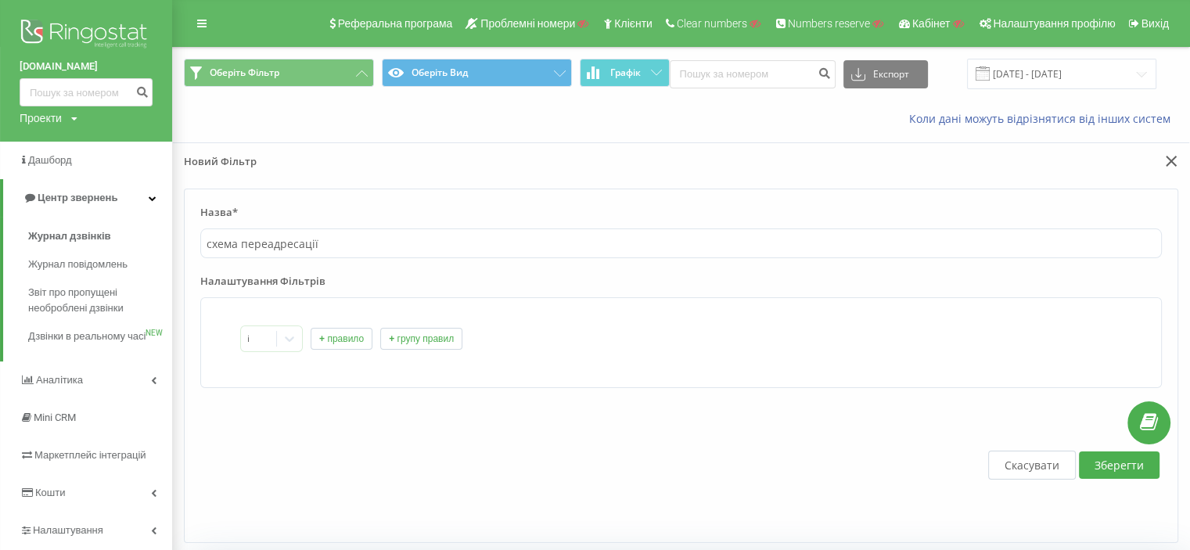
click at [338, 343] on button "+ правило" at bounding box center [342, 339] width 62 height 22
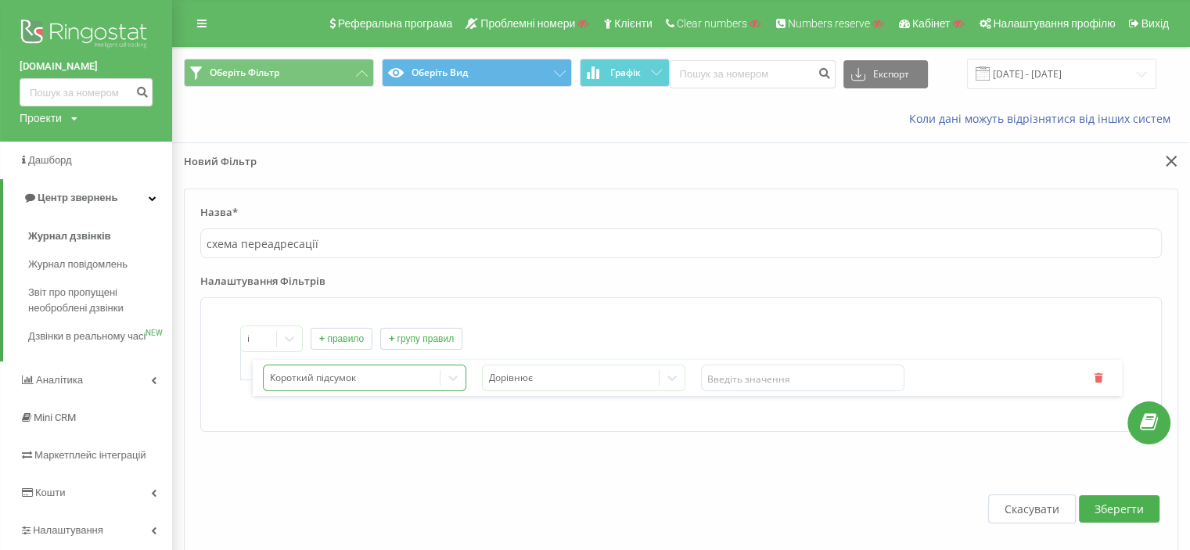
click at [285, 379] on div "Короткий підсумок" at bounding box center [364, 378] width 203 height 27
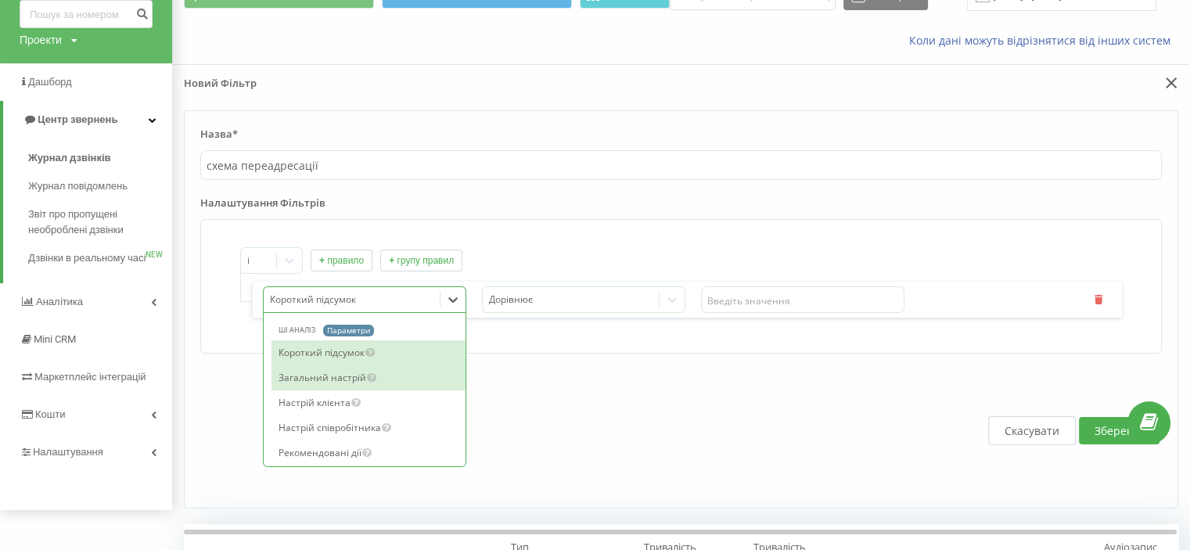
scroll to position [83, 0]
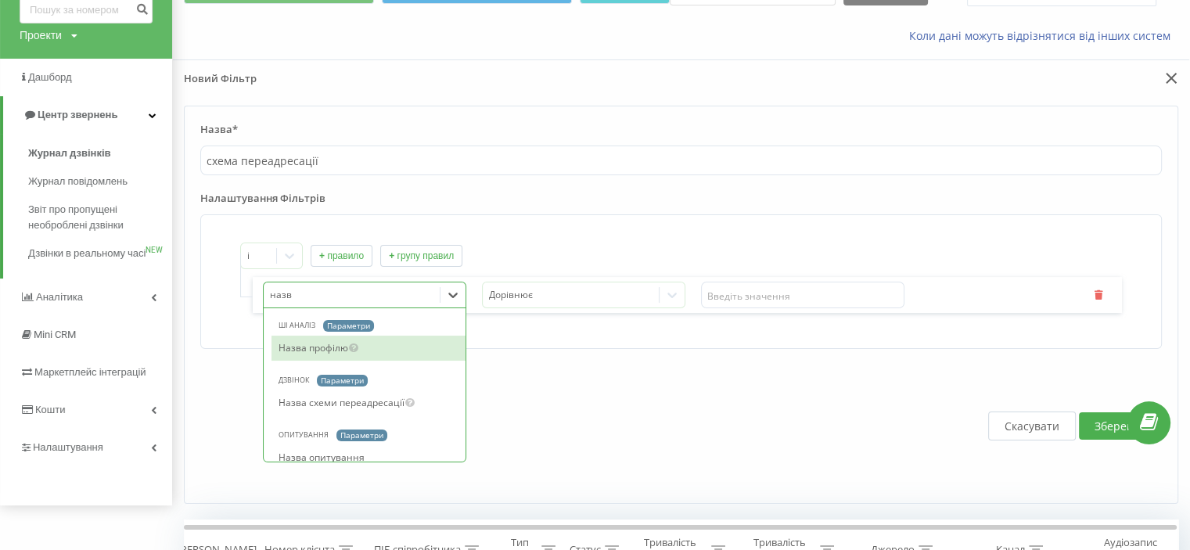
type input "назва"
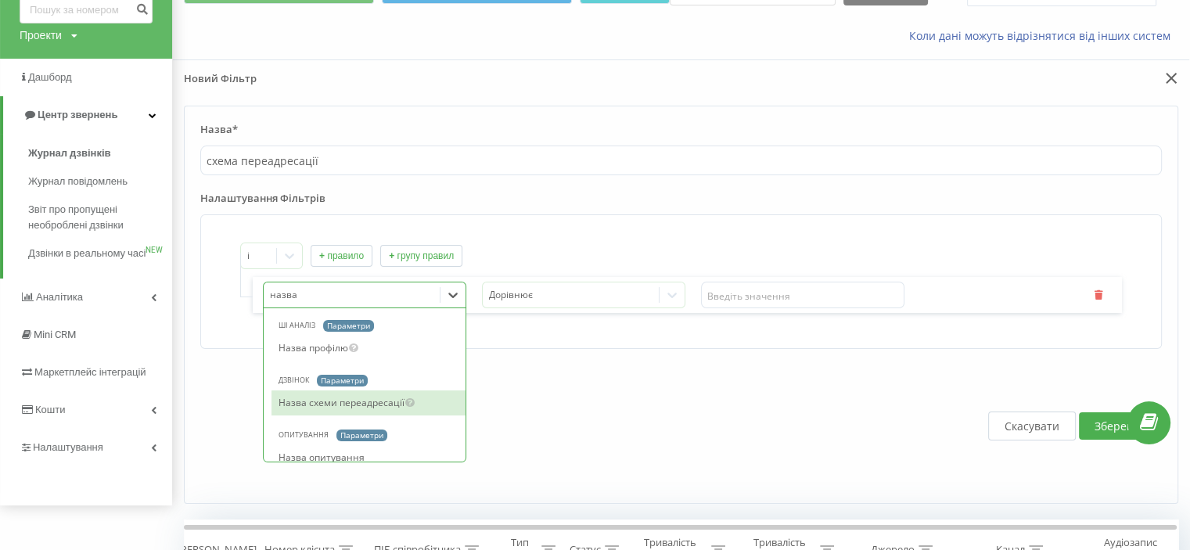
click at [338, 410] on div "Назва схеми переадресації" at bounding box center [368, 402] width 194 height 25
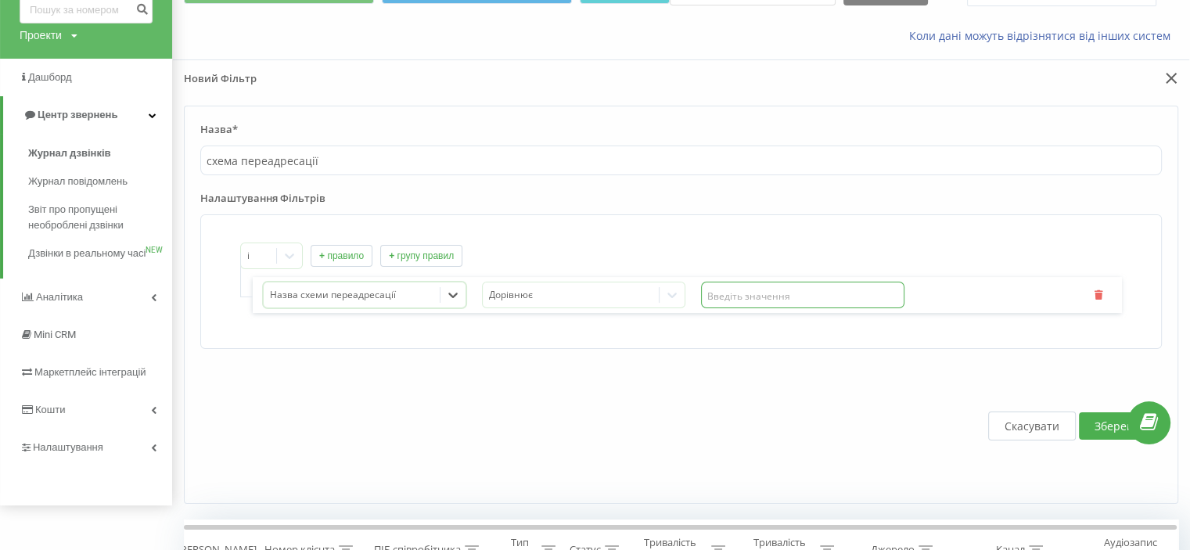
click at [858, 295] on input "text" at bounding box center [802, 295] width 203 height 27
paste input "Садыхан"
type input "Садыхан"
click at [1096, 422] on button "Зберегти" at bounding box center [1119, 425] width 81 height 27
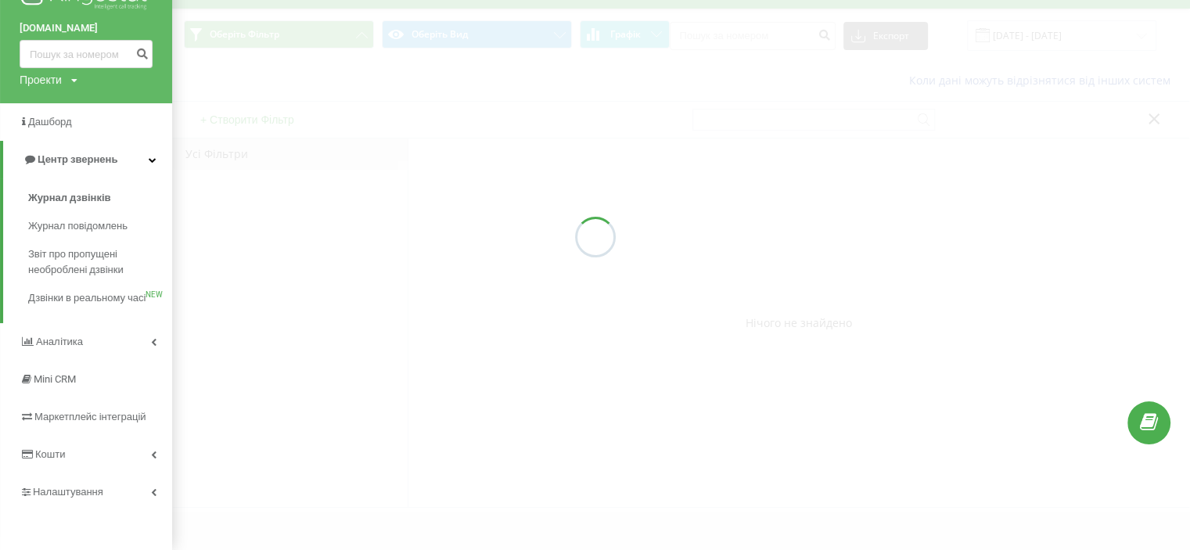
scroll to position [53, 0]
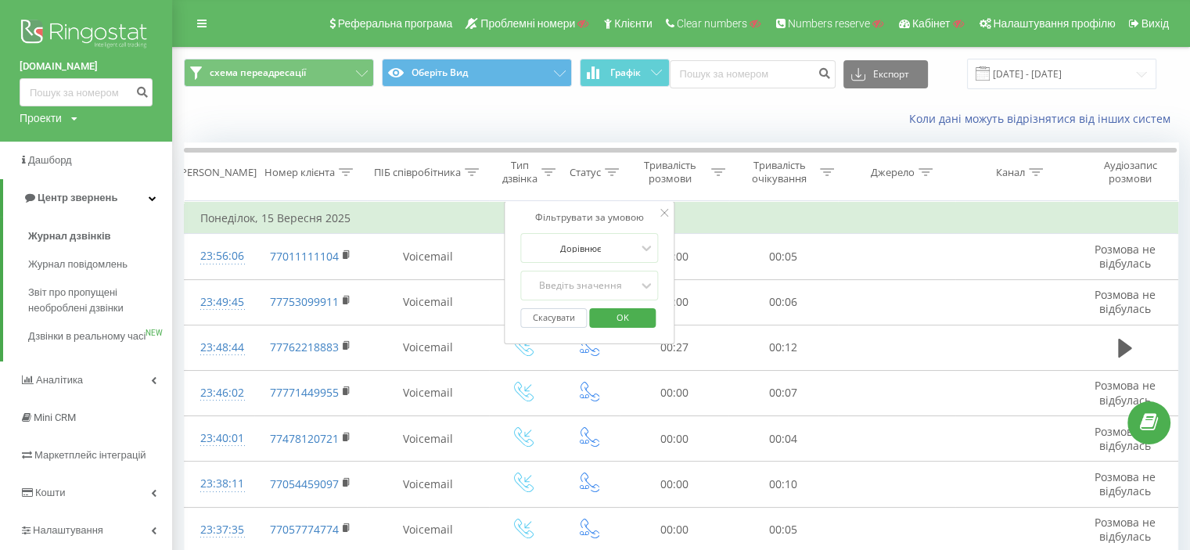
click at [313, 111] on div "Коли дані можуть відрізнятися вiд інших систем" at bounding box center [681, 119] width 1016 height 38
click at [663, 211] on icon at bounding box center [664, 213] width 8 height 8
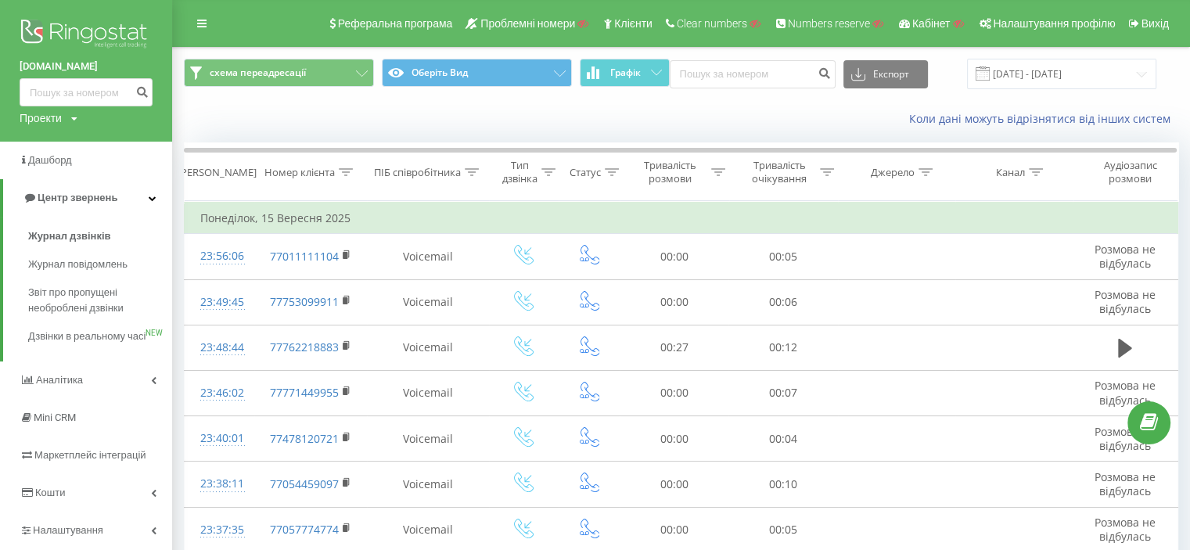
click at [245, 123] on div "Коли дані можуть відрізнятися вiд інших систем" at bounding box center [681, 119] width 1016 height 38
click at [185, 20] on div "Реферальна програма Проблемні номери Клієнти Clear numbers Numbers reserve Кабі…" at bounding box center [595, 23] width 1190 height 47
click at [194, 21] on link at bounding box center [202, 24] width 28 height 22
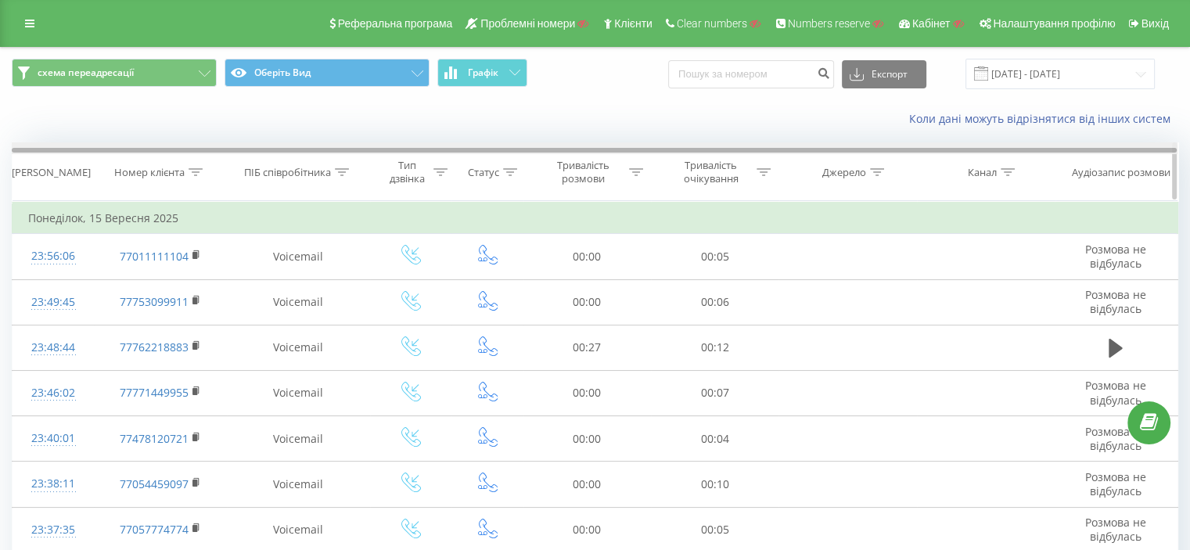
drag, startPoint x: 699, startPoint y: 152, endPoint x: 906, endPoint y: 150, distance: 206.5
click at [854, 153] on div at bounding box center [595, 148] width 1166 height 12
drag, startPoint x: 940, startPoint y: 150, endPoint x: 726, endPoint y: 154, distance: 214.4
click at [734, 154] on div "Дата дзвінка Номер клієнта ПІБ співробітника Тип дзвінка Статус Тривалість розм…" at bounding box center [595, 171] width 1166 height 59
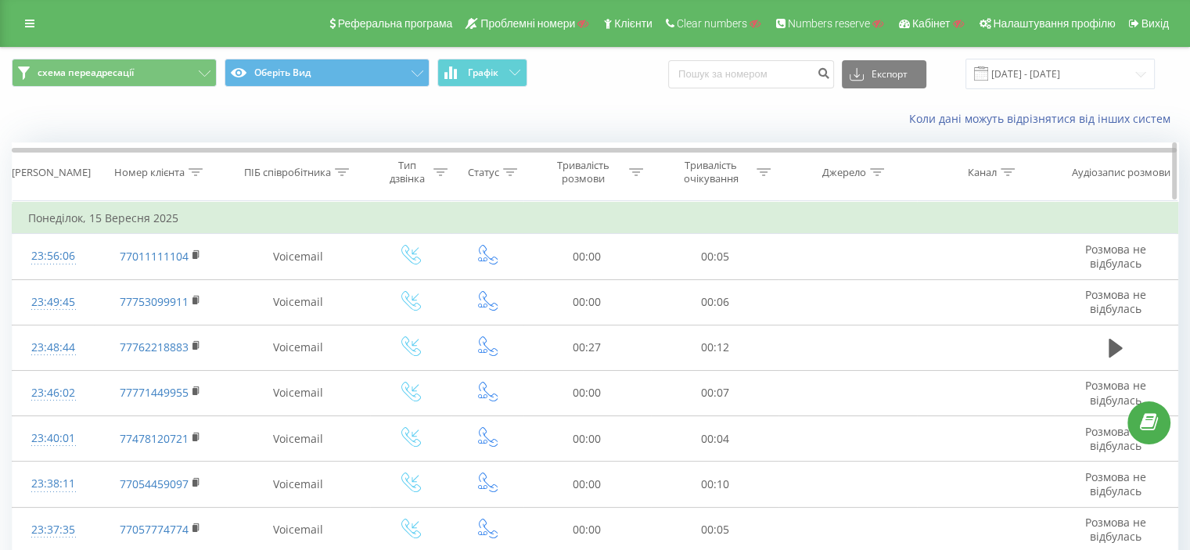
drag, startPoint x: 1036, startPoint y: 178, endPoint x: 1036, endPoint y: 159, distance: 18.8
click at [1036, 159] on th "Канал" at bounding box center [986, 172] width 138 height 58
click at [1003, 171] on icon at bounding box center [1008, 172] width 14 height 8
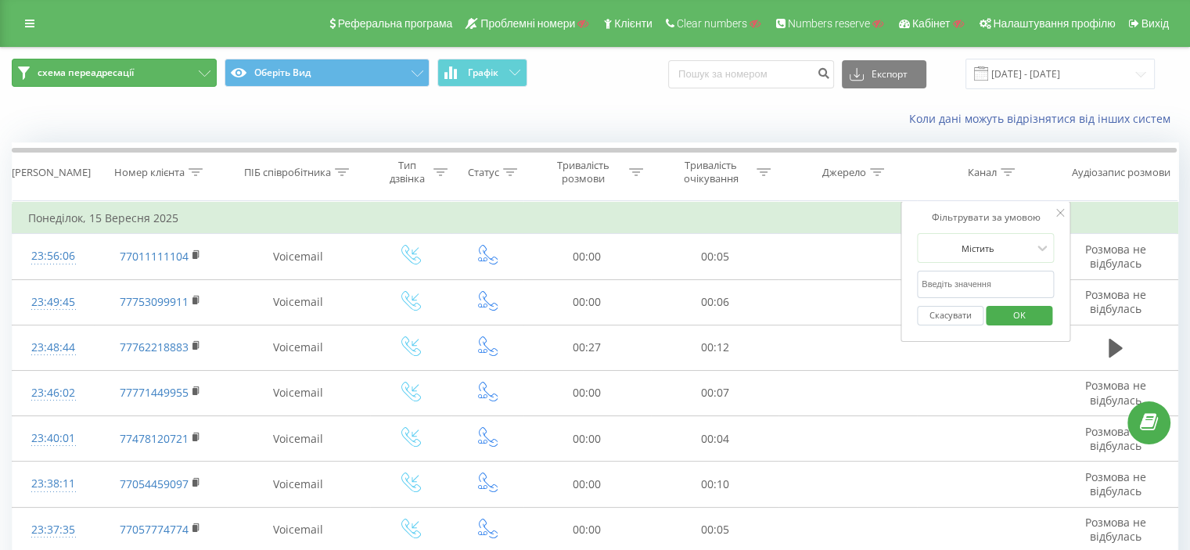
click at [107, 63] on button "схема переадресації" at bounding box center [114, 73] width 205 height 28
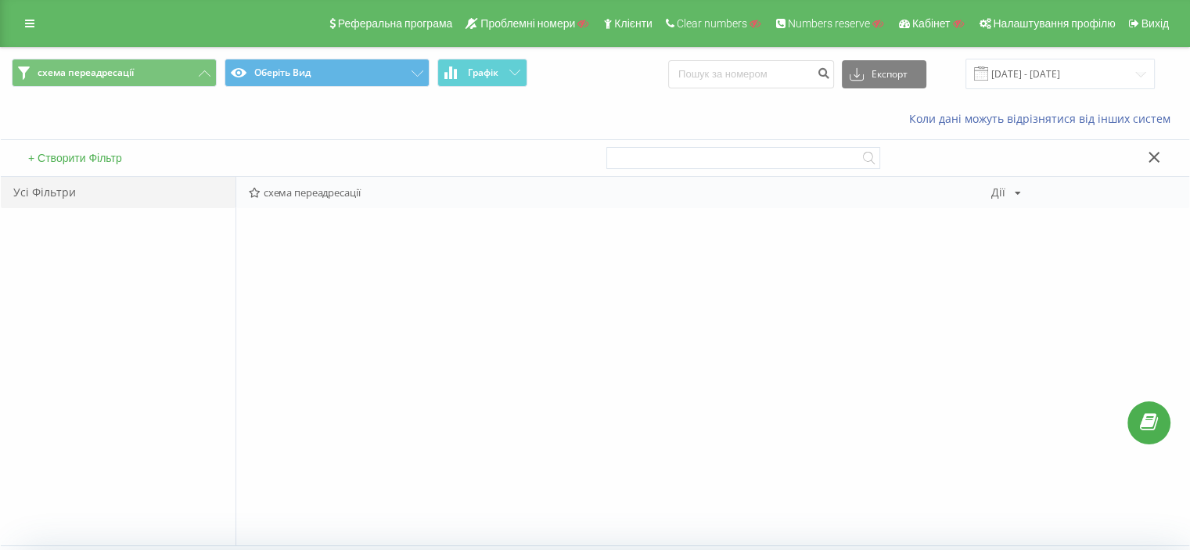
click at [1010, 191] on div "Дії Редагувати Копіювати Видалити За замовчуванням Поділитися" at bounding box center [1006, 192] width 30 height 11
click at [914, 228] on div "схема переадресації Дії Редагувати Копіювати Видалити За замовчуванням Поділити…" at bounding box center [712, 361] width 954 height 368
click at [1144, 162] on button at bounding box center [1154, 158] width 23 height 16
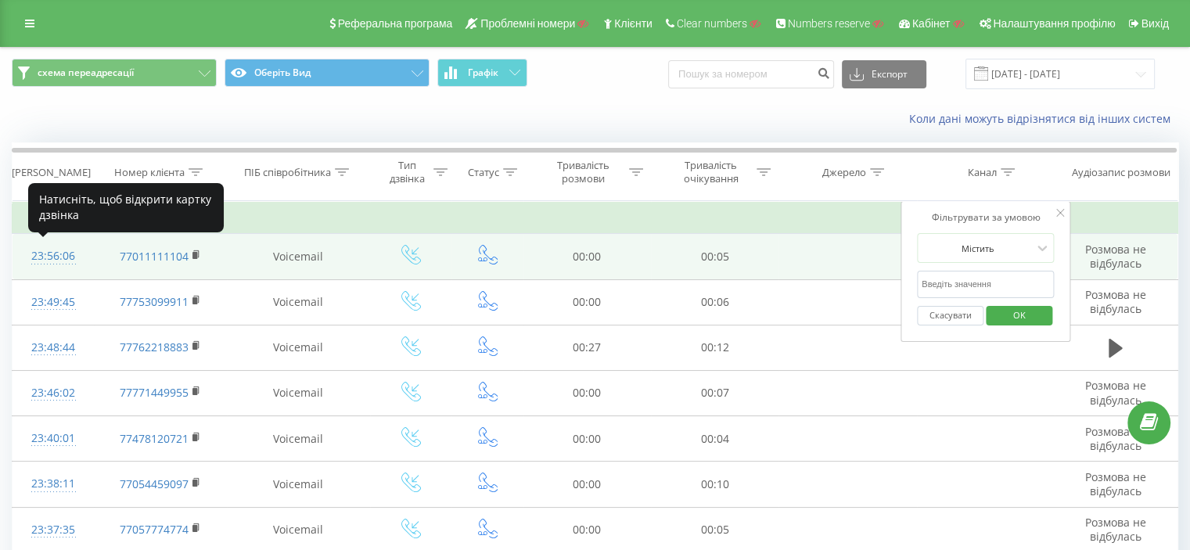
click at [70, 253] on div "23:56:06" at bounding box center [53, 256] width 50 height 31
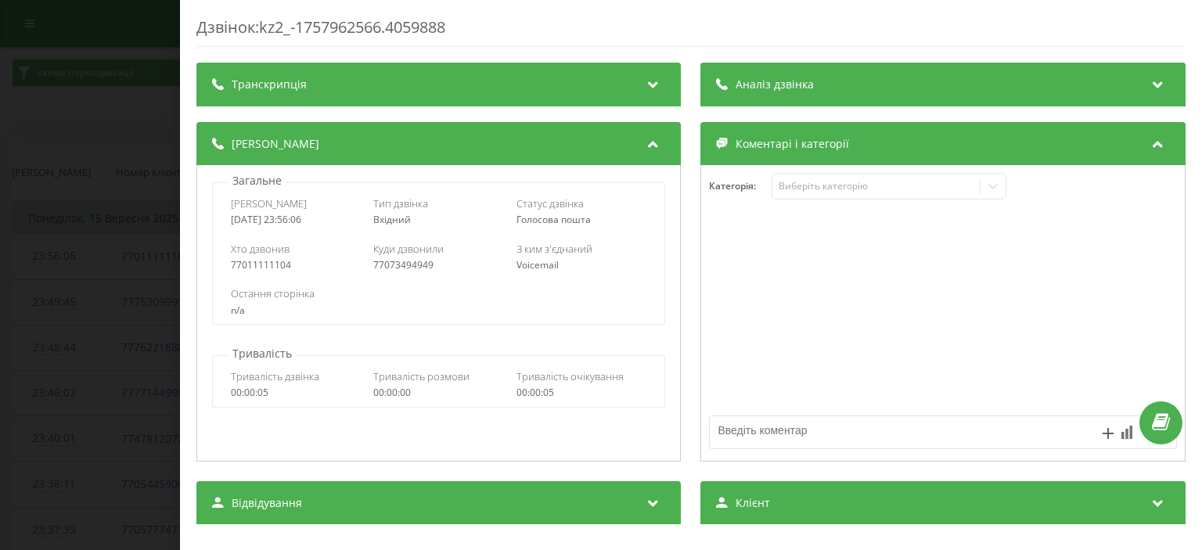
click at [446, 77] on div "Транскрипція" at bounding box center [438, 85] width 484 height 44
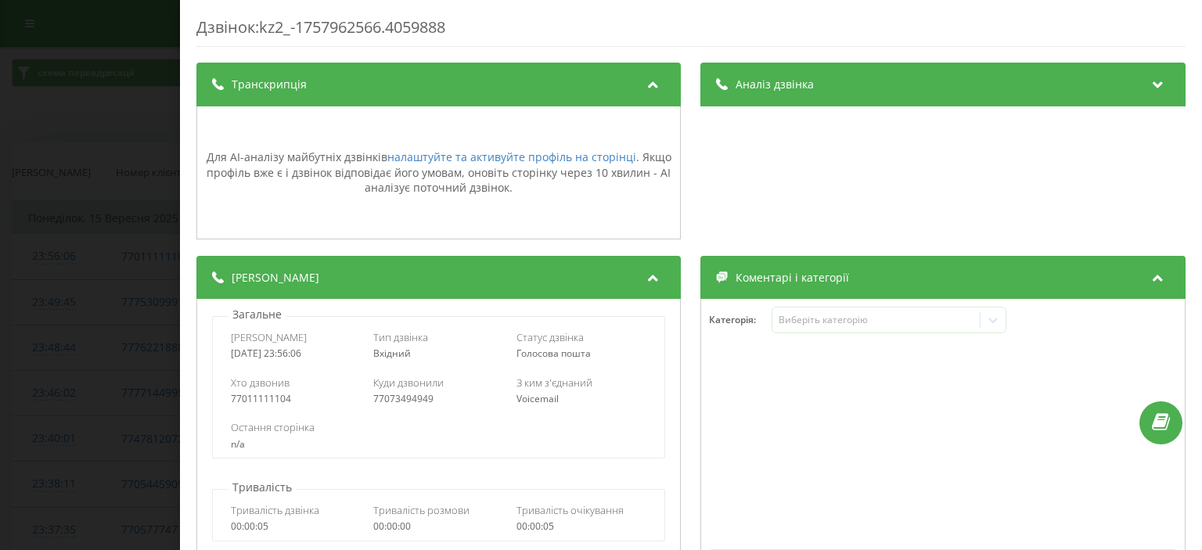
click at [446, 77] on div "Транскрипція" at bounding box center [438, 85] width 484 height 44
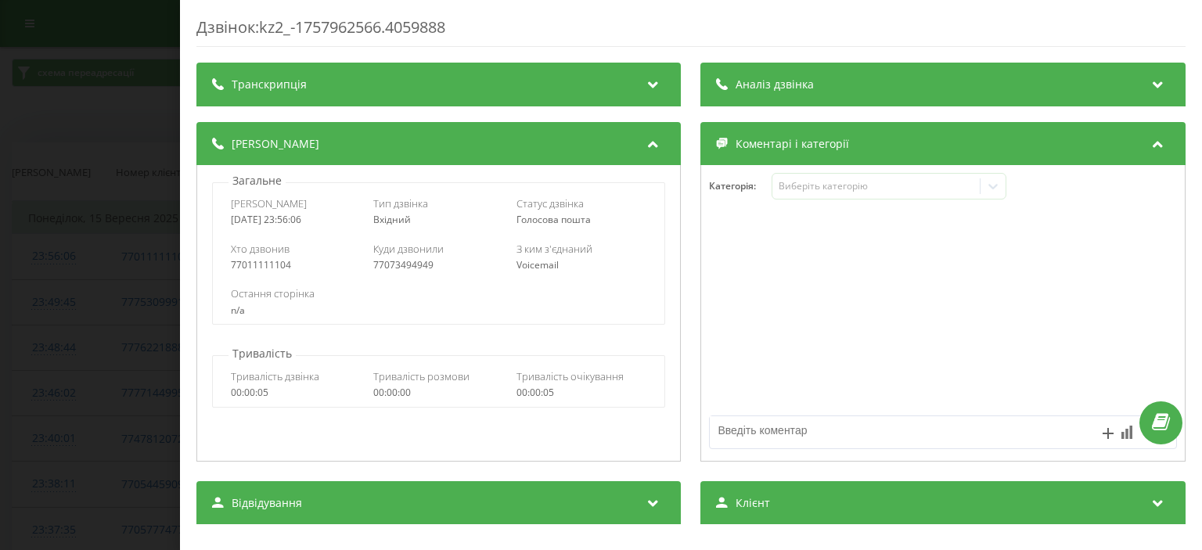
click at [50, 164] on div "Дзвінок : kz2_-1757962566.4059888 Транскрипція Для AI-аналізу майбутніх дзвінкі…" at bounding box center [601, 275] width 1202 height 550
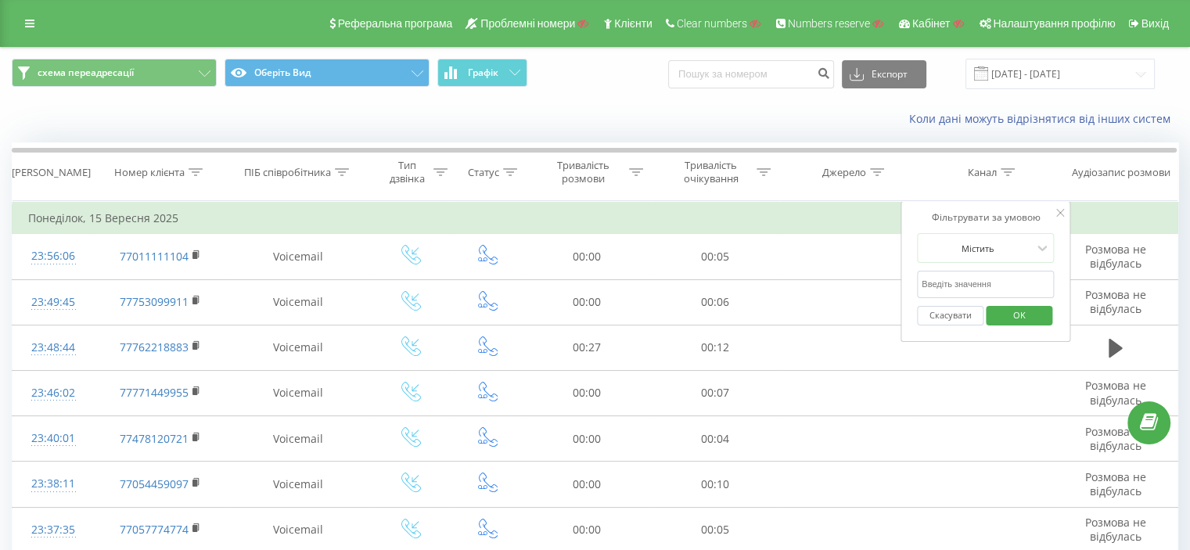
click at [1062, 212] on icon at bounding box center [1061, 213] width 8 height 8
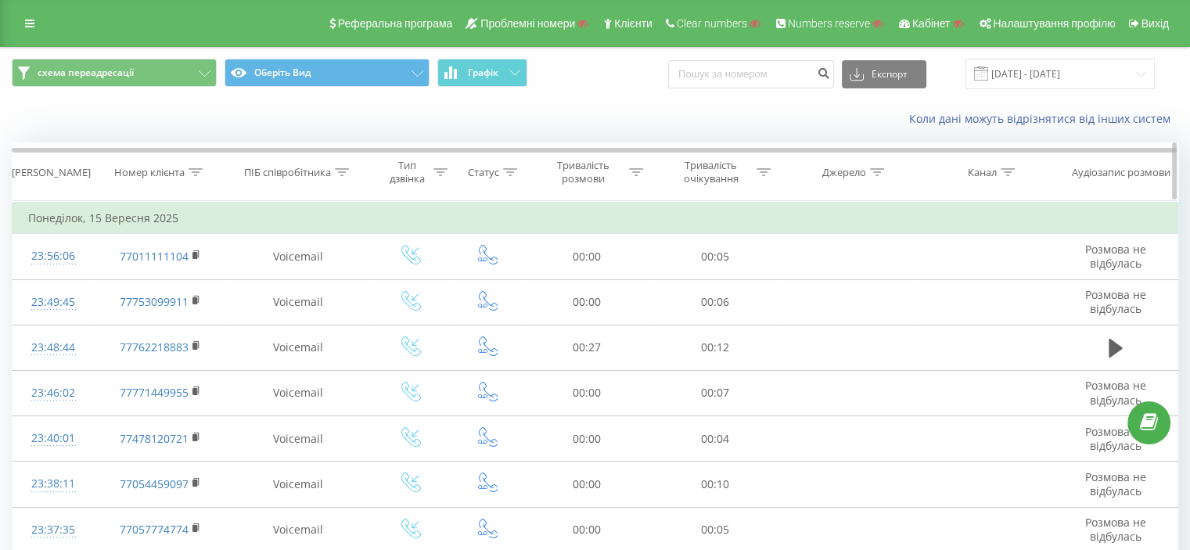
click at [440, 171] on icon at bounding box center [440, 172] width 14 height 8
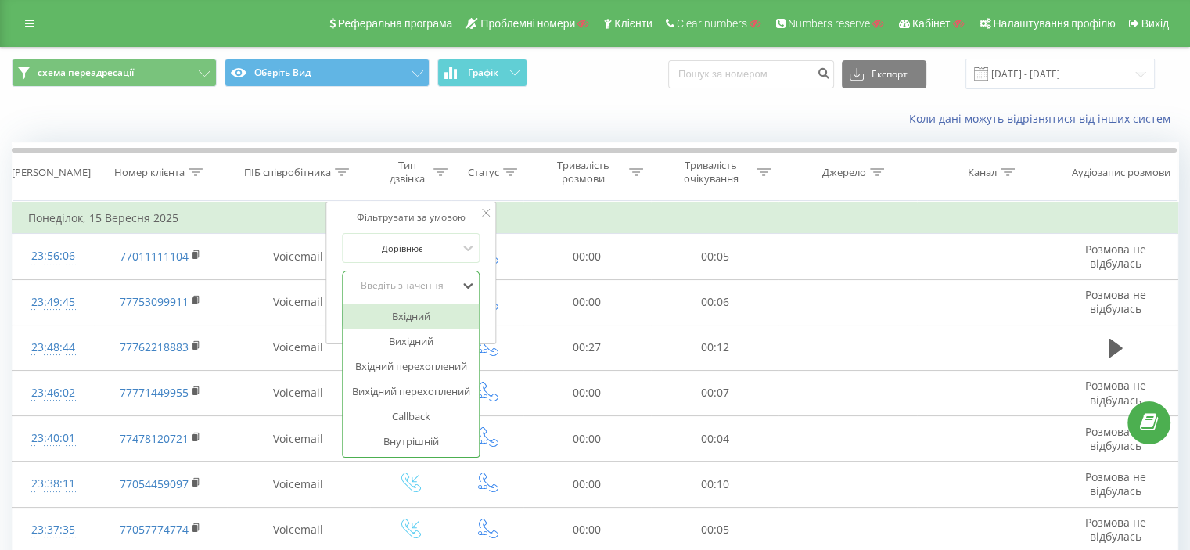
click at [379, 282] on div "Введіть значення" at bounding box center [402, 285] width 111 height 13
click at [499, 175] on div "Статус" at bounding box center [492, 172] width 49 height 13
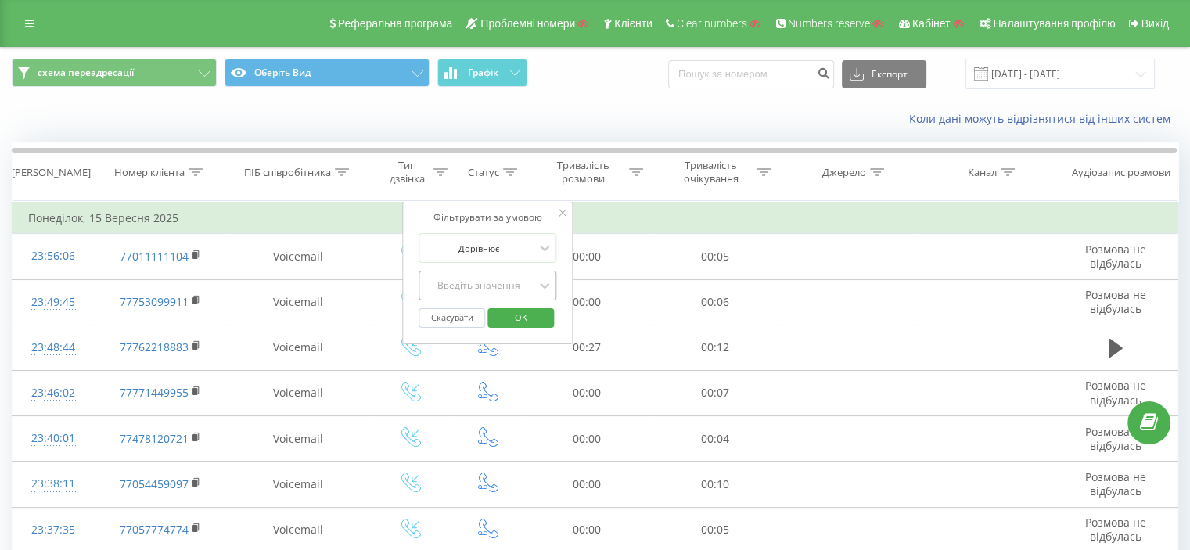
click at [487, 282] on div "Введіть значення" at bounding box center [478, 285] width 111 height 13
click at [499, 246] on div at bounding box center [478, 248] width 111 height 15
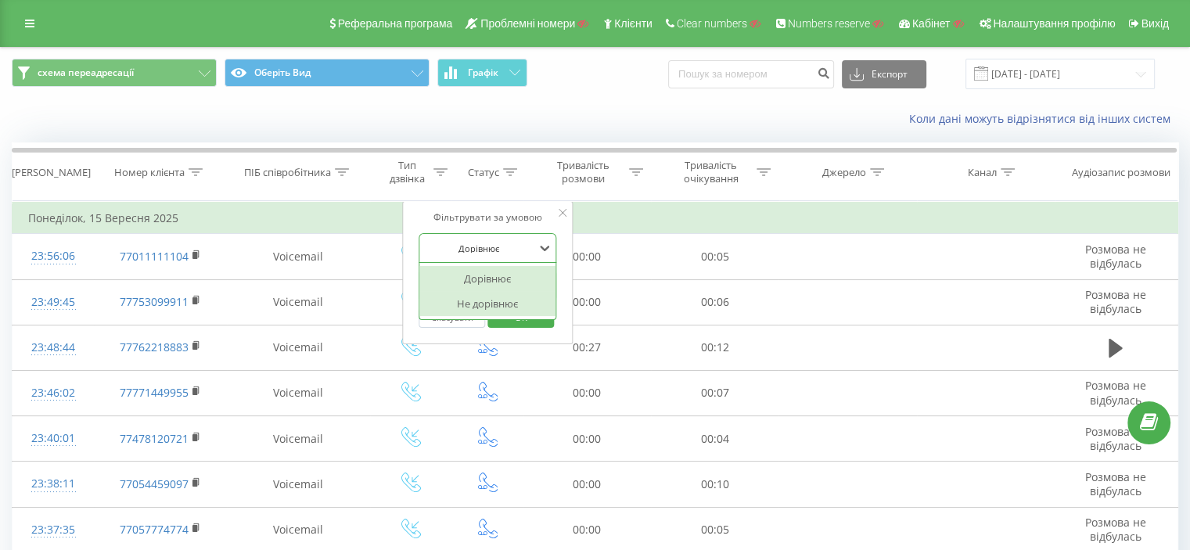
click at [481, 300] on div "Не дорівнює" at bounding box center [487, 303] width 136 height 25
click at [481, 283] on div "Введіть значення" at bounding box center [478, 285] width 111 height 13
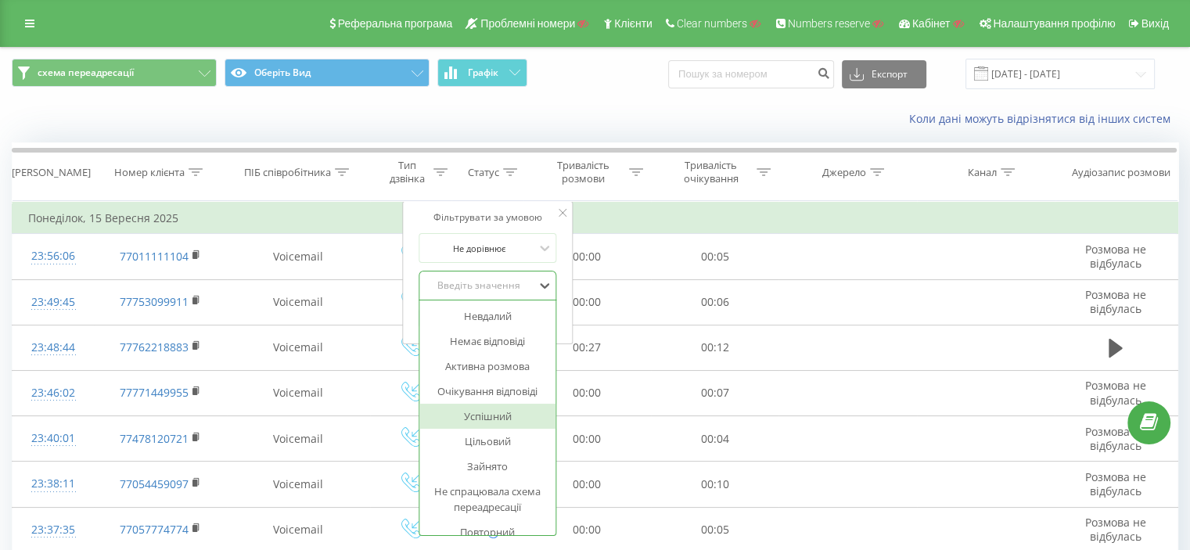
click at [494, 408] on div "Успішний" at bounding box center [487, 416] width 136 height 25
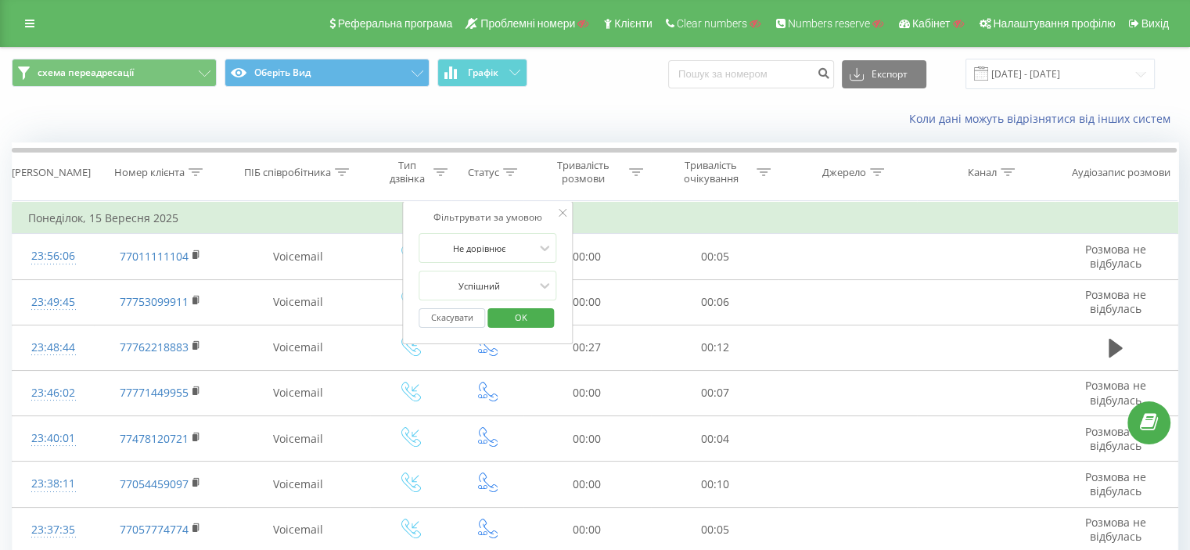
click at [513, 322] on span "OK" at bounding box center [521, 317] width 44 height 24
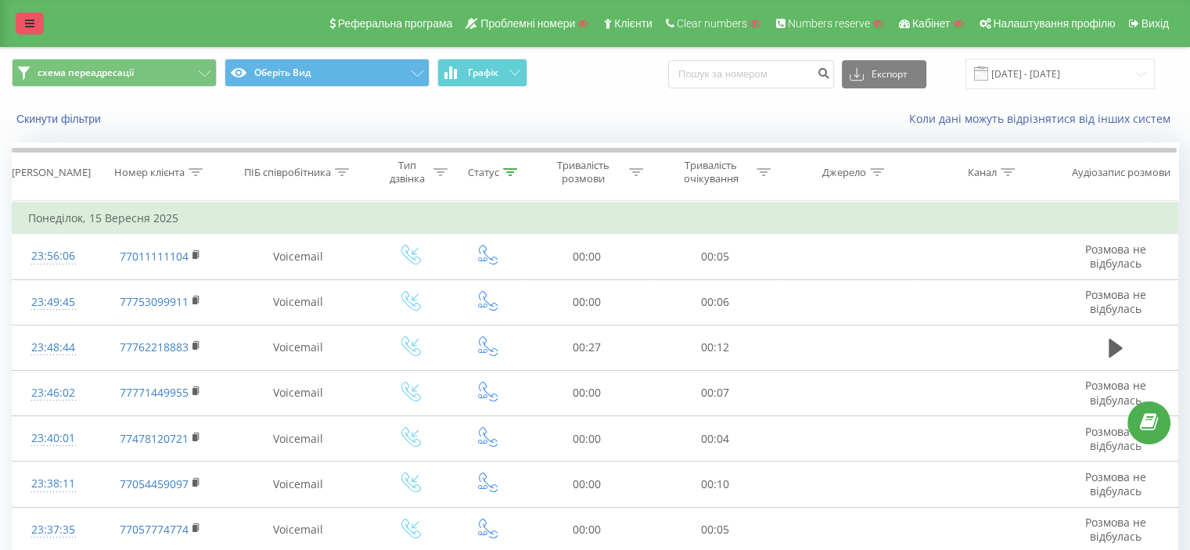
click at [19, 21] on link at bounding box center [30, 24] width 28 height 22
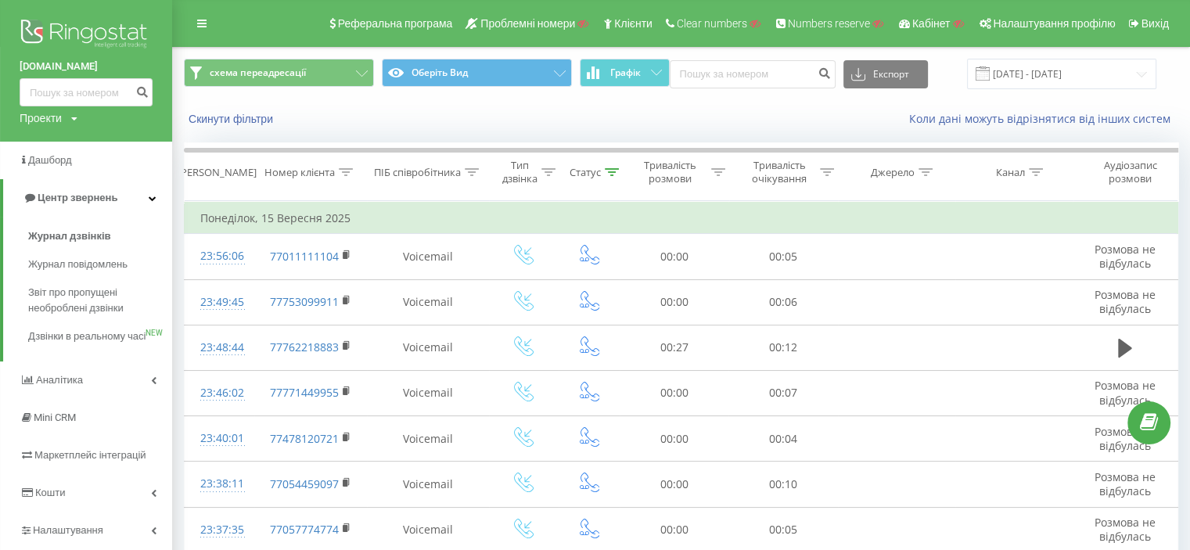
click at [35, 121] on div "Проекти" at bounding box center [41, 118] width 42 height 16
click at [45, 139] on input "text" at bounding box center [63, 142] width 78 height 23
paste input "[DOMAIN_NAME]"
type input "[DOMAIN_NAME]"
click at [131, 135] on link "Пошук" at bounding box center [125, 142] width 46 height 23
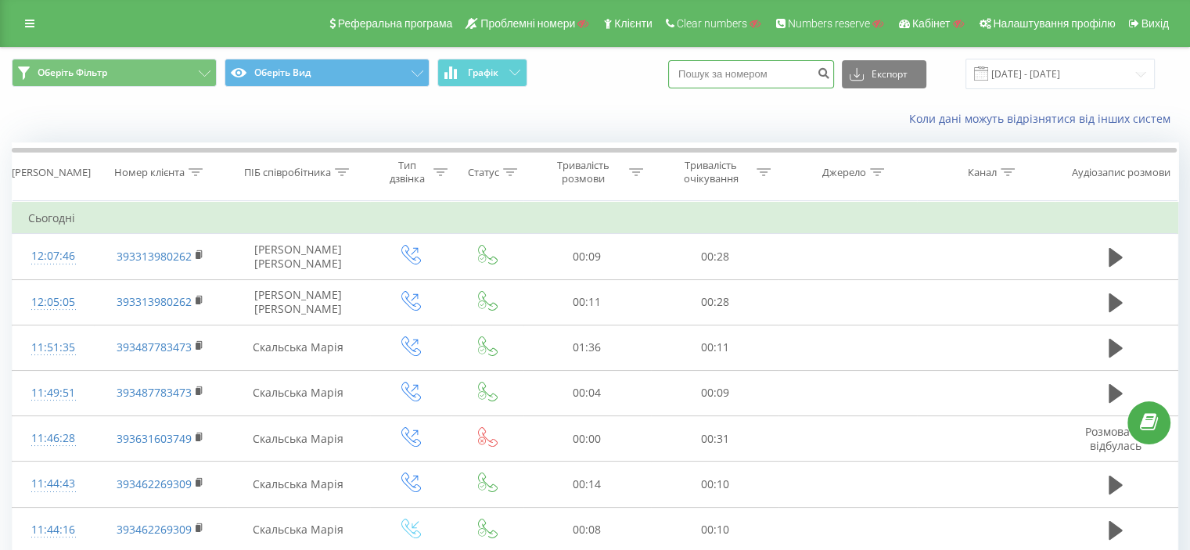
click at [750, 87] on input at bounding box center [751, 74] width 166 height 28
paste input "393203626720"
type input "393203626720"
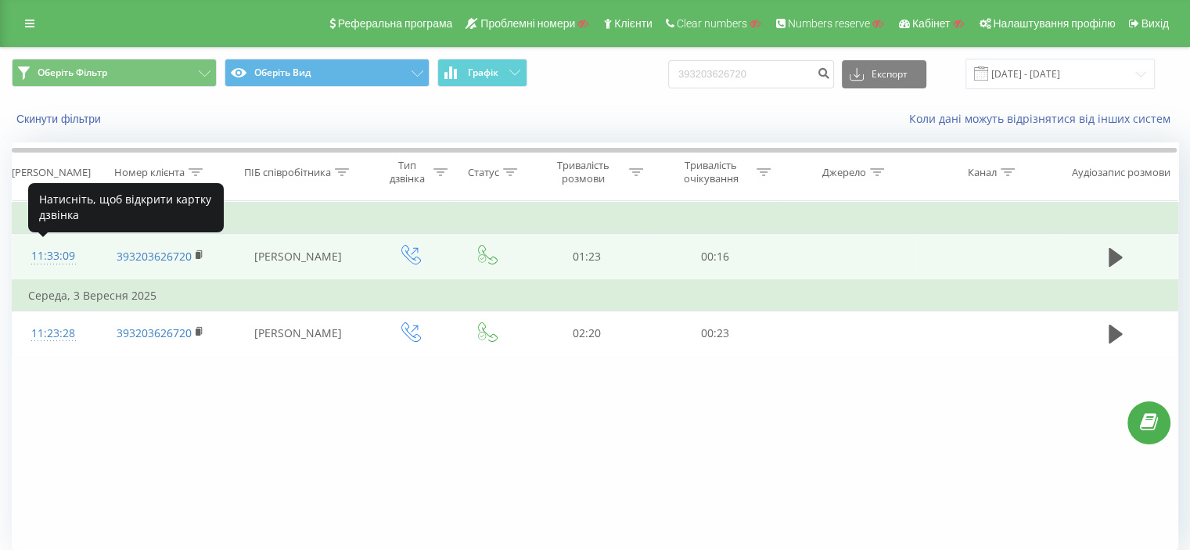
click at [46, 264] on div at bounding box center [53, 264] width 50 height 1
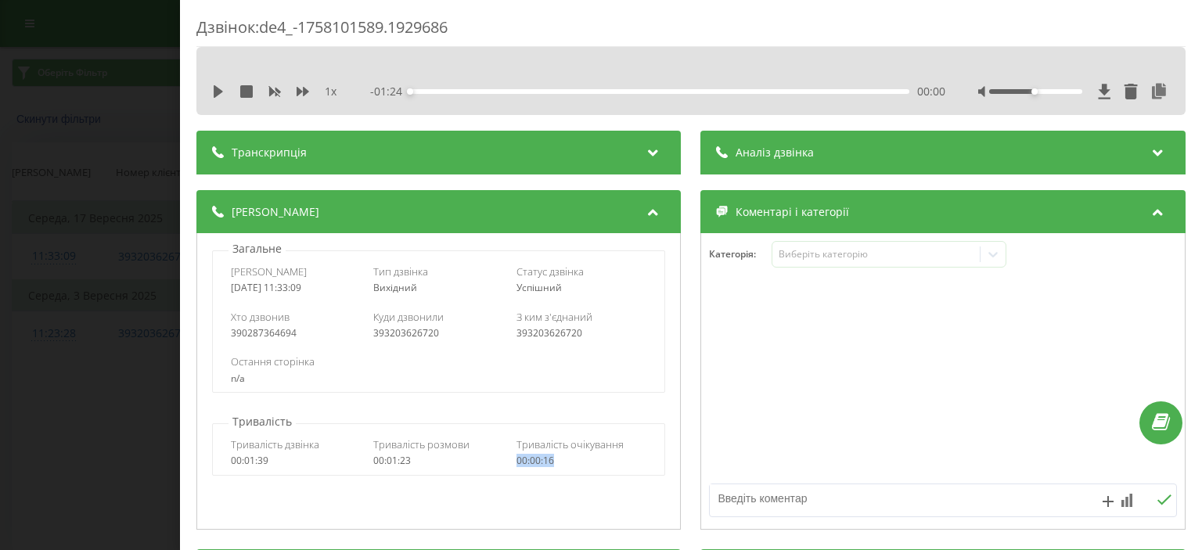
drag, startPoint x: 555, startPoint y: 465, endPoint x: 515, endPoint y: 456, distance: 41.0
click at [516, 456] on div "00:00:16" at bounding box center [581, 460] width 131 height 11
